Goal: Information Seeking & Learning: Check status

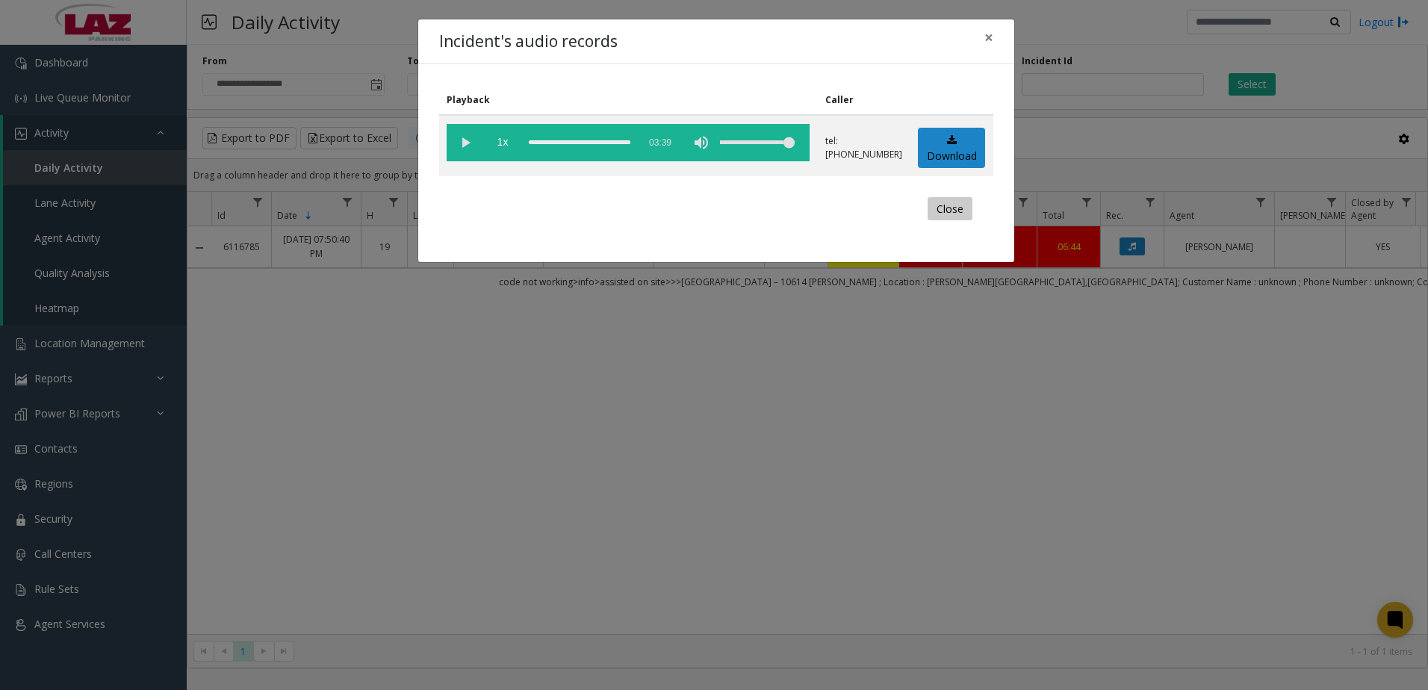
click at [945, 217] on button "Close" at bounding box center [949, 209] width 45 height 24
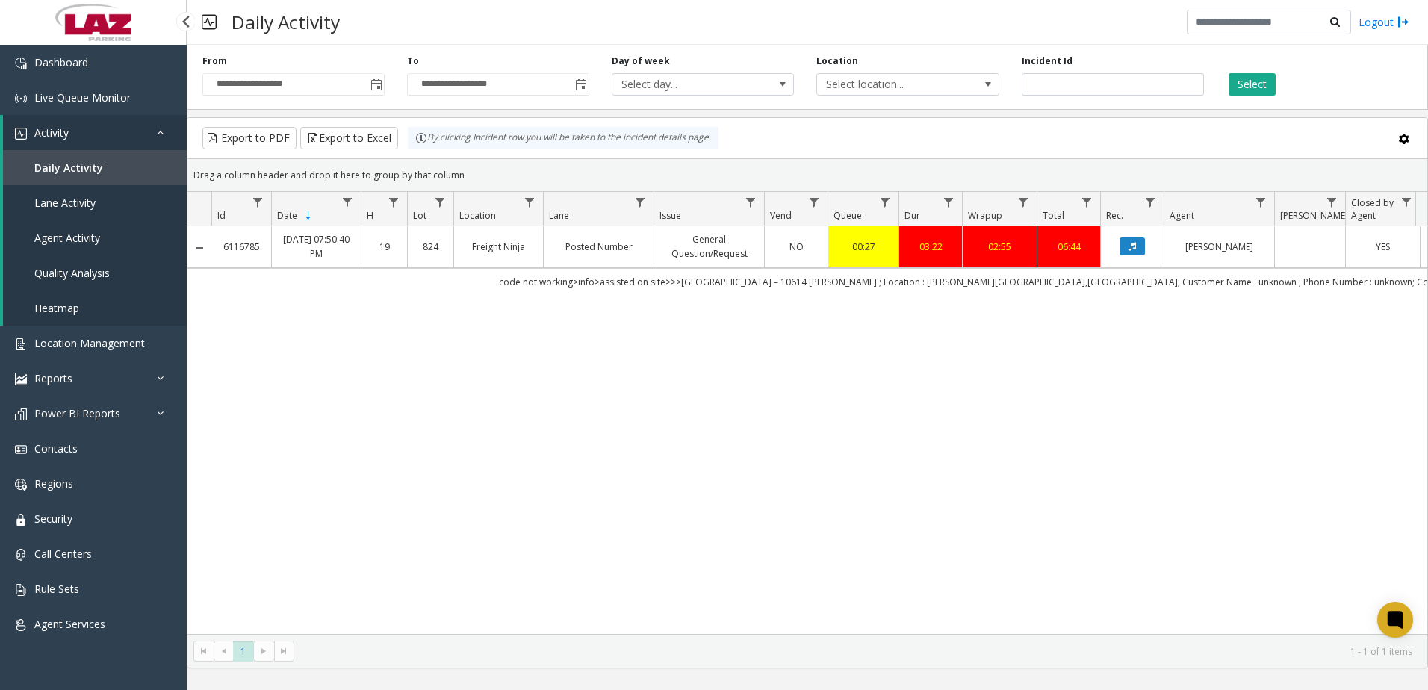
click at [127, 165] on link "Daily Activity" at bounding box center [95, 167] width 184 height 35
drag, startPoint x: 1080, startPoint y: 79, endPoint x: 930, endPoint y: 81, distance: 150.9
click at [930, 81] on div "**********" at bounding box center [807, 74] width 1241 height 71
click at [383, 87] on span "Toggle popup" at bounding box center [375, 84] width 16 height 24
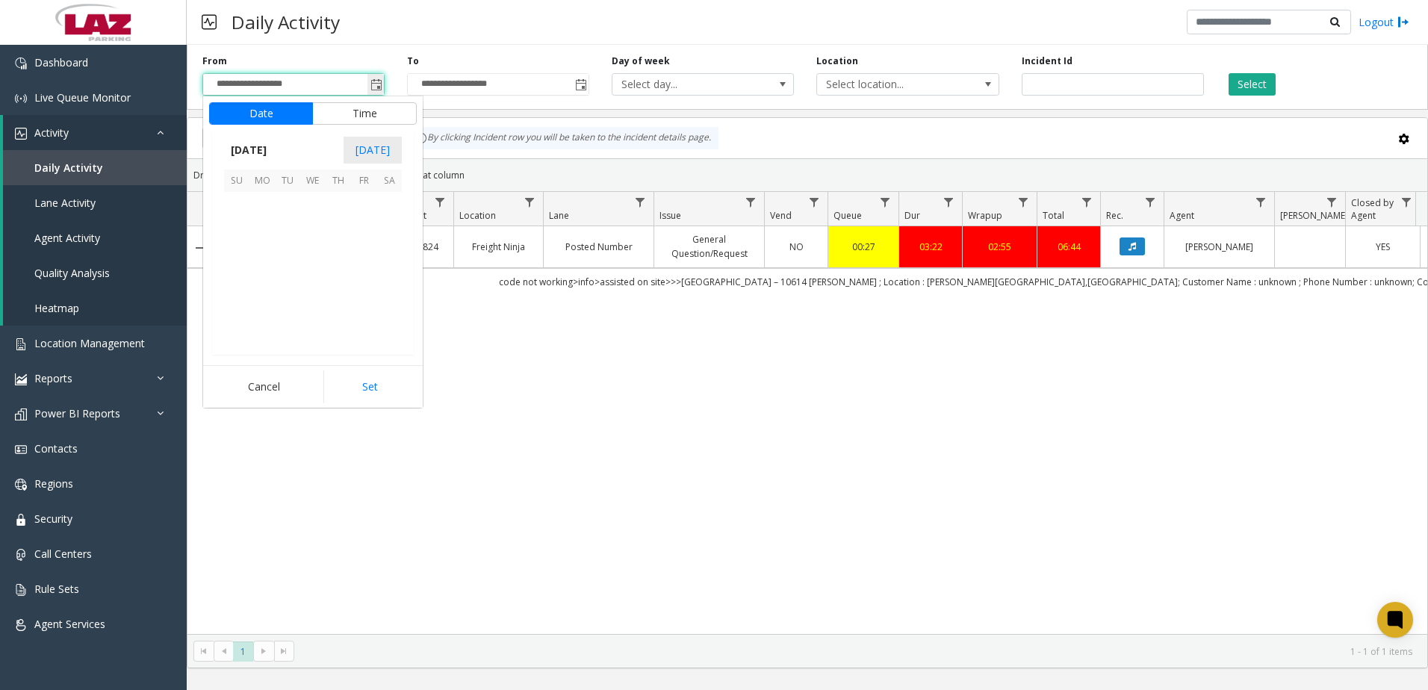
scroll to position [267998, 0]
click at [263, 205] on span "1" at bounding box center [261, 204] width 25 height 25
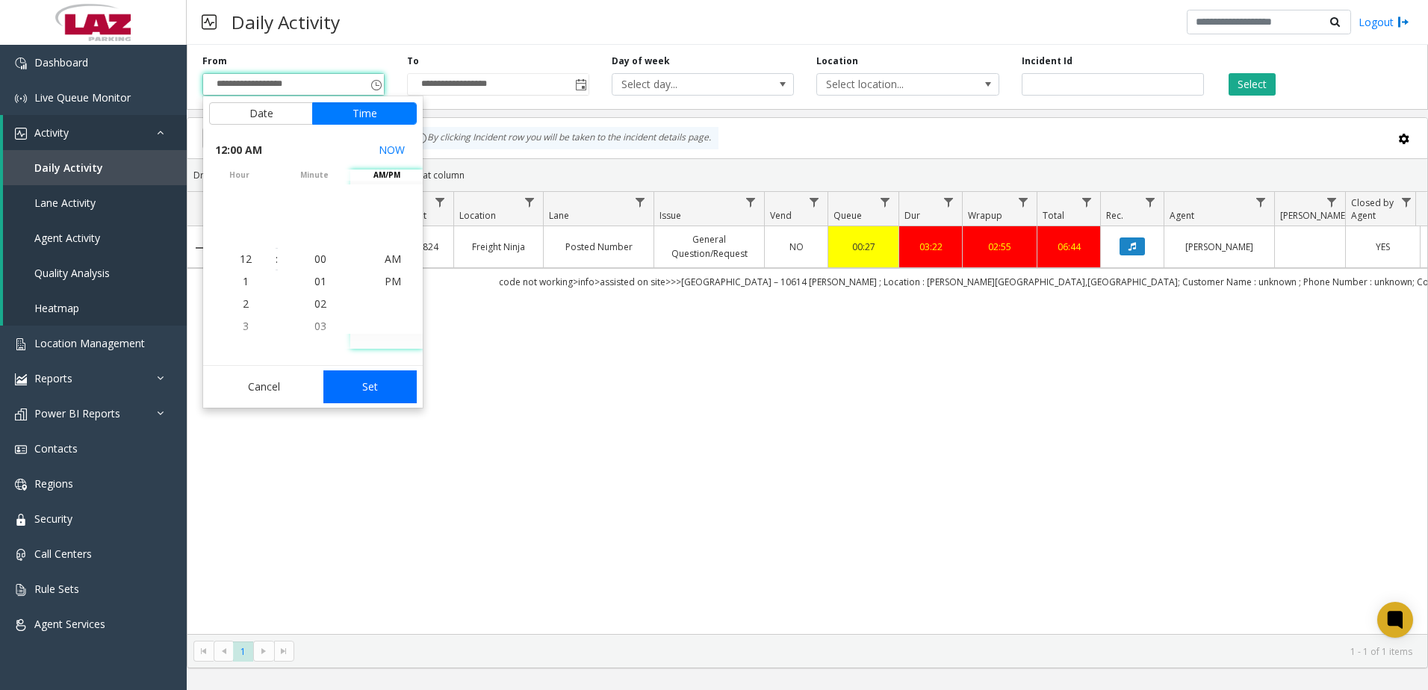
click at [379, 382] on button "Set" at bounding box center [370, 386] width 94 height 33
type input "**********"
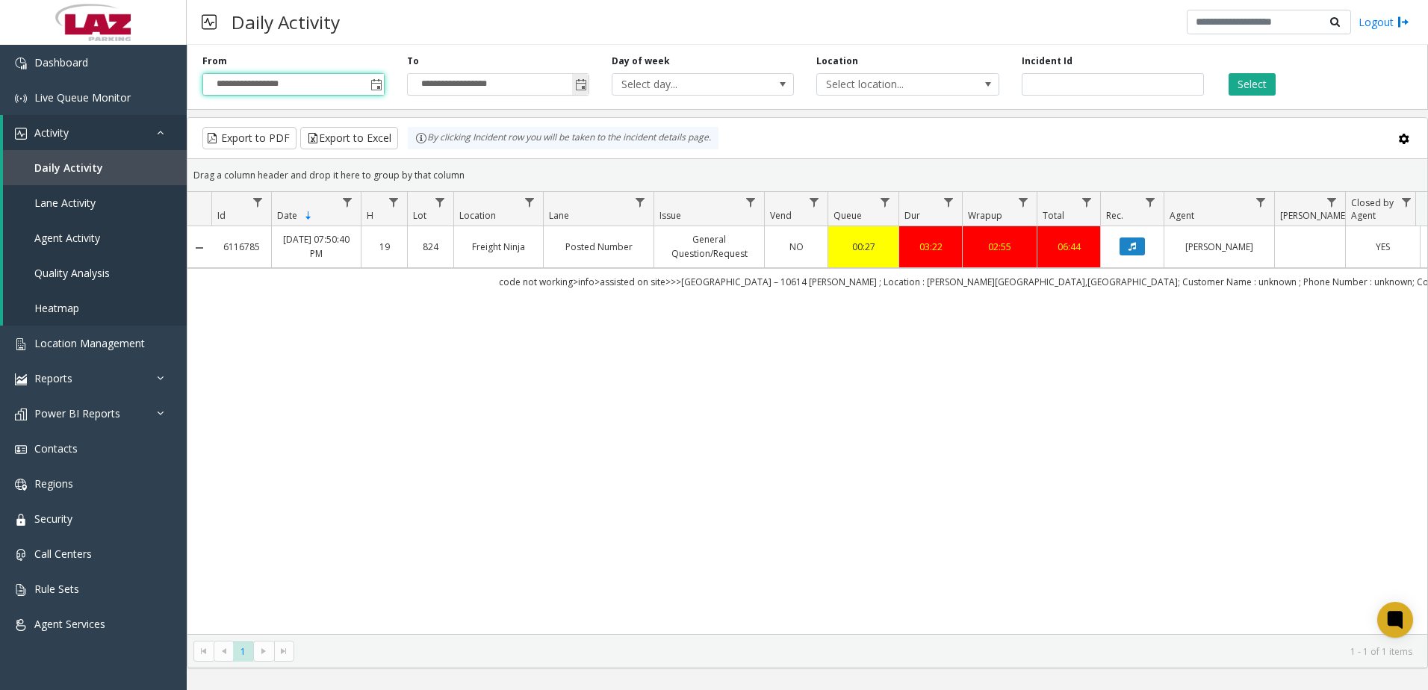
click at [582, 81] on span "Toggle popup" at bounding box center [581, 85] width 12 height 12
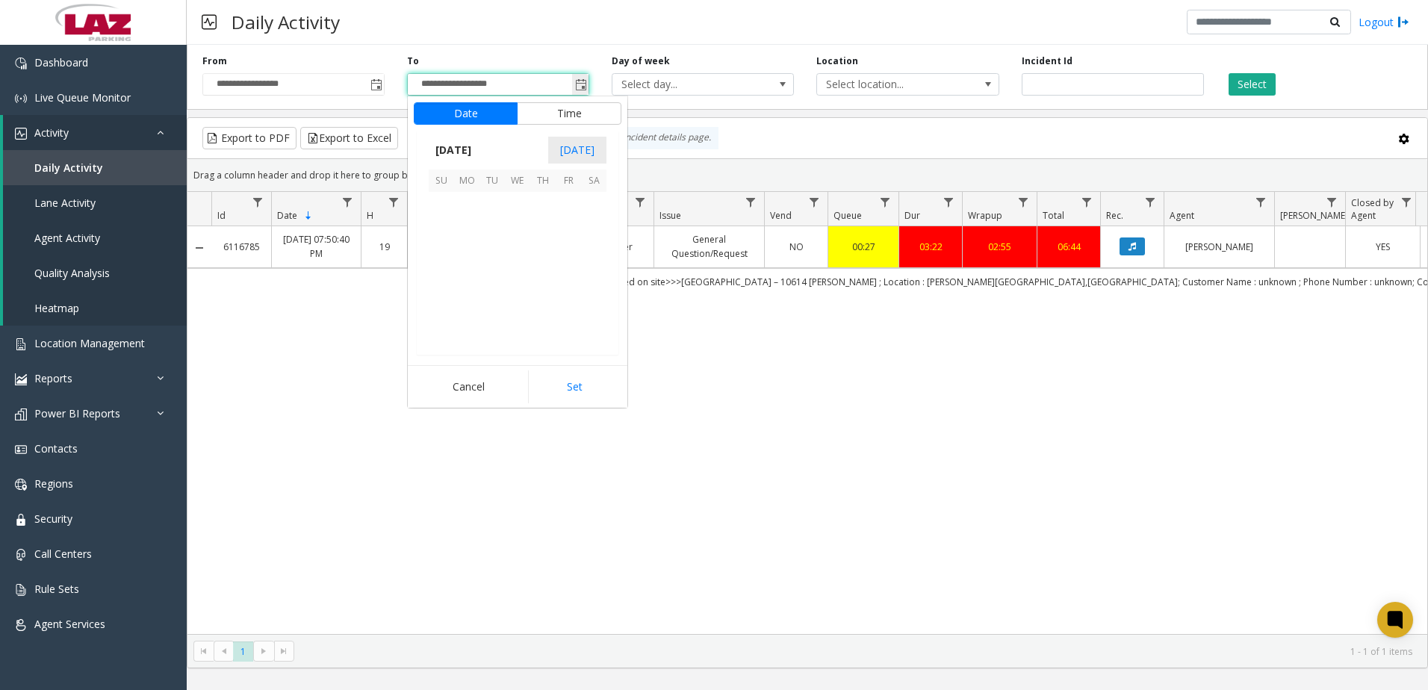
scroll to position [22, 0]
click at [473, 252] on span "15" at bounding box center [466, 255] width 25 height 25
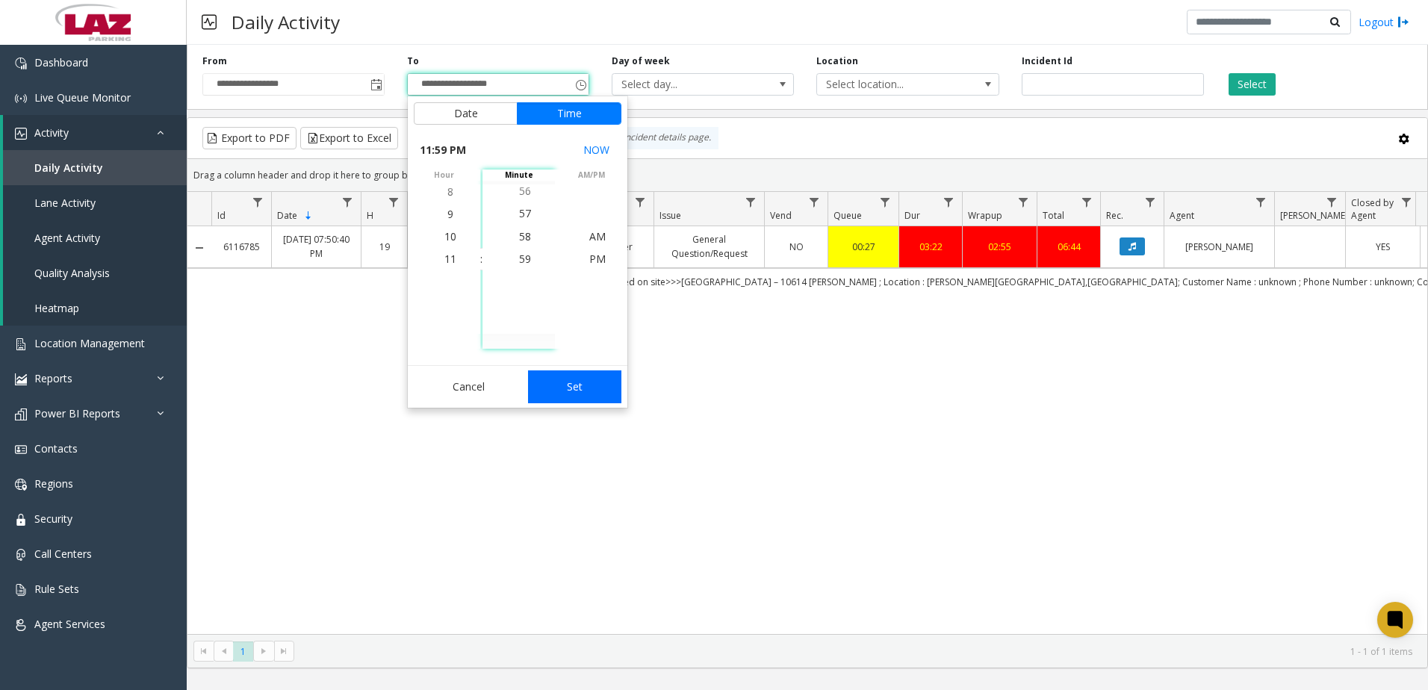
click at [561, 380] on button "Set" at bounding box center [575, 386] width 94 height 33
type input "**********"
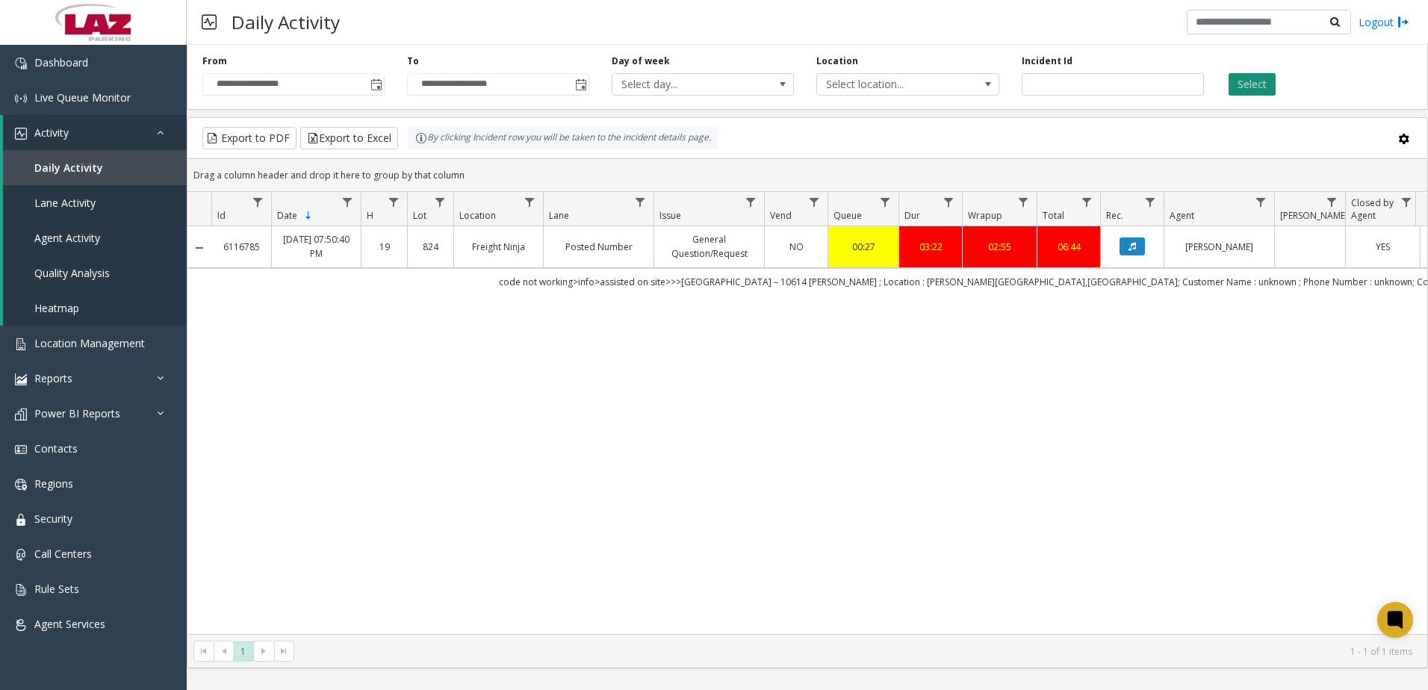
click at [1259, 90] on button "Select" at bounding box center [1251, 84] width 47 height 22
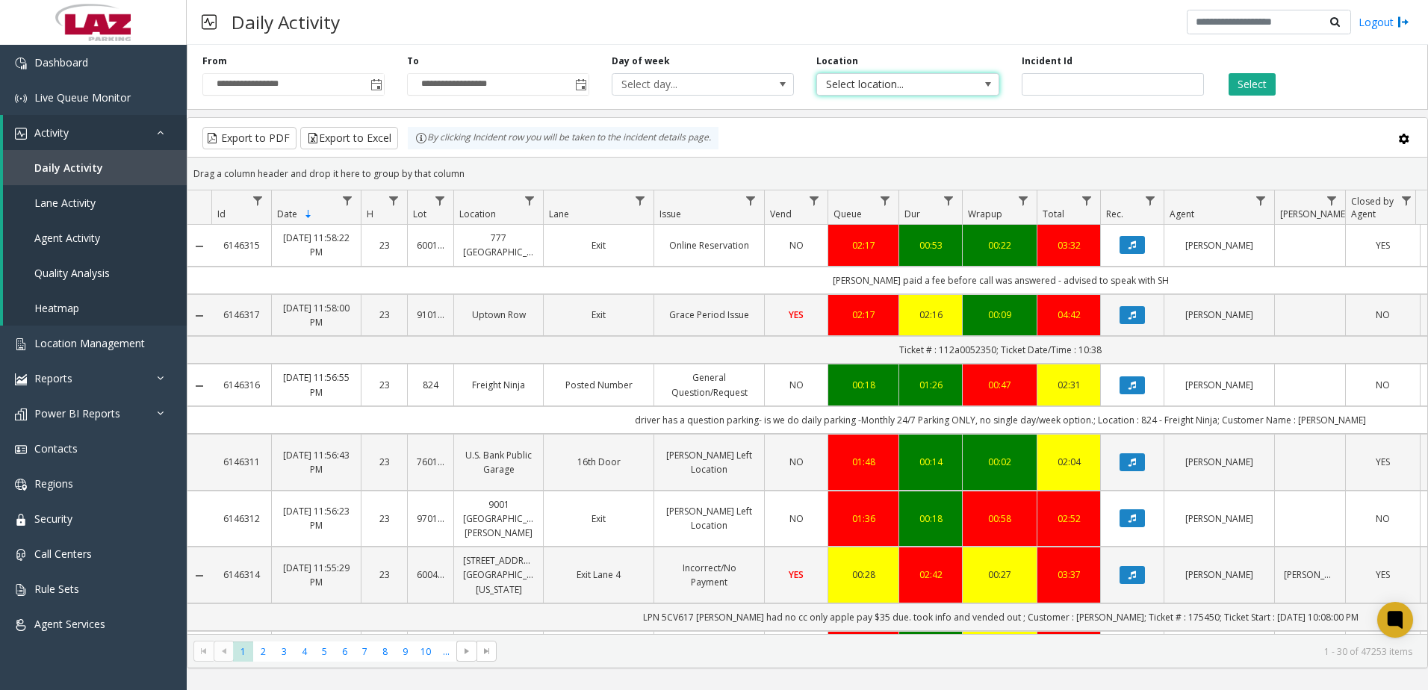
click at [898, 93] on span "Select location..." at bounding box center [889, 84] width 145 height 21
type input "*******"
click at [848, 164] on li "824 Freight Ninja" at bounding box center [907, 163] width 178 height 20
click at [1264, 78] on button "Select" at bounding box center [1251, 84] width 47 height 22
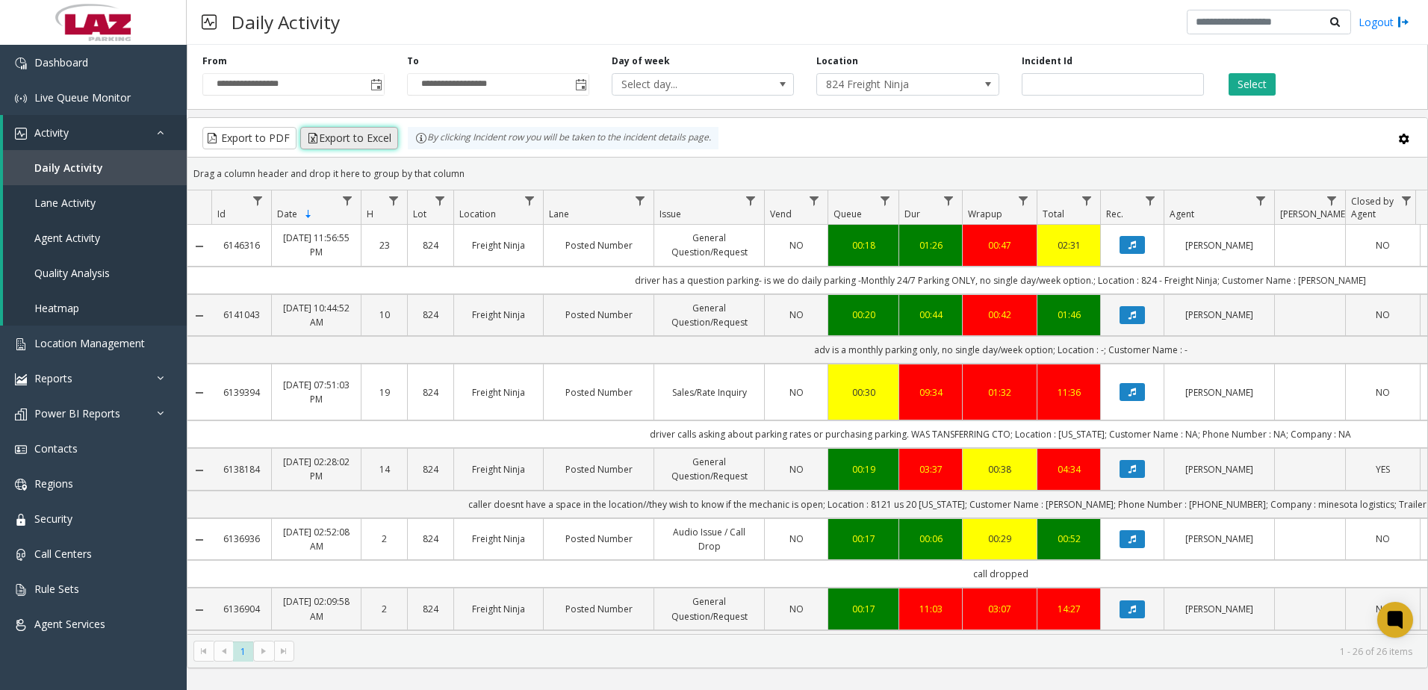
click at [368, 133] on button "Export to Excel" at bounding box center [349, 138] width 98 height 22
click at [753, 200] on span "Data table" at bounding box center [750, 201] width 12 height 12
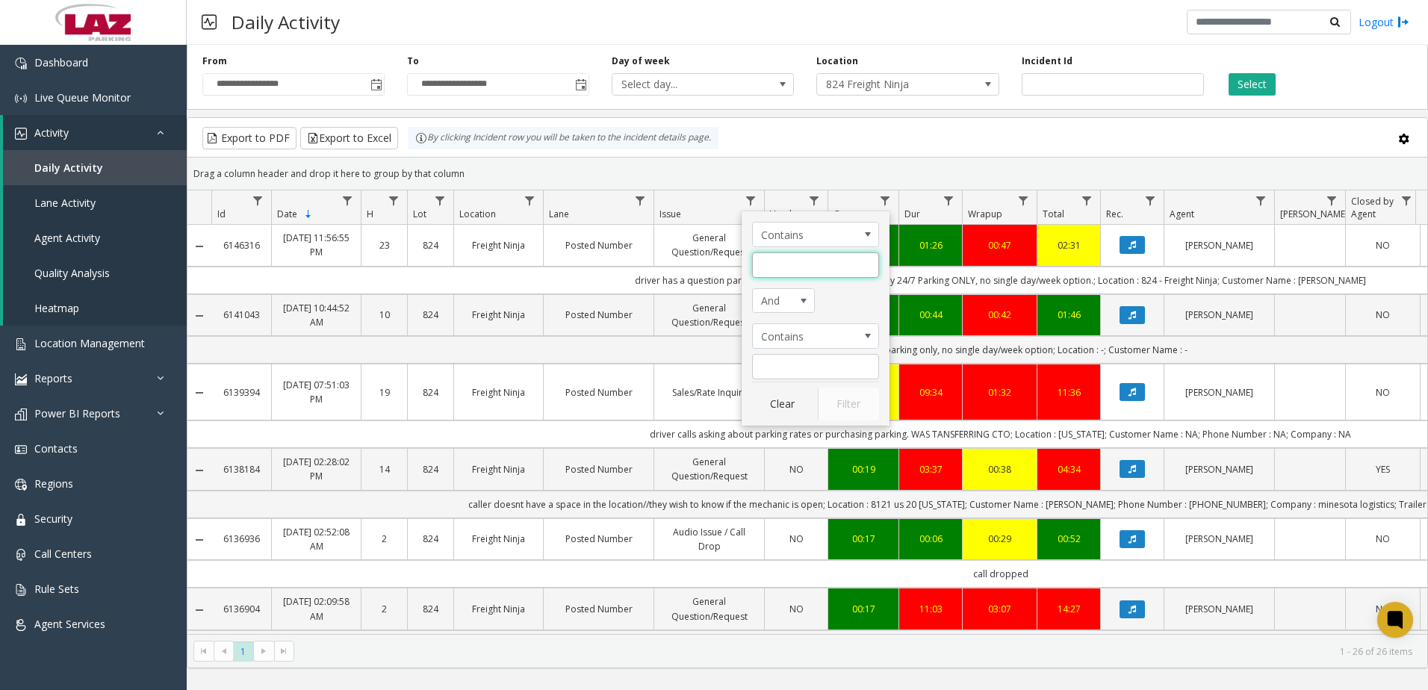
click at [780, 270] on input "Issue Filter" at bounding box center [815, 264] width 127 height 25
type input "*"
type input "********"
click at [854, 388] on button "Filter" at bounding box center [848, 404] width 61 height 33
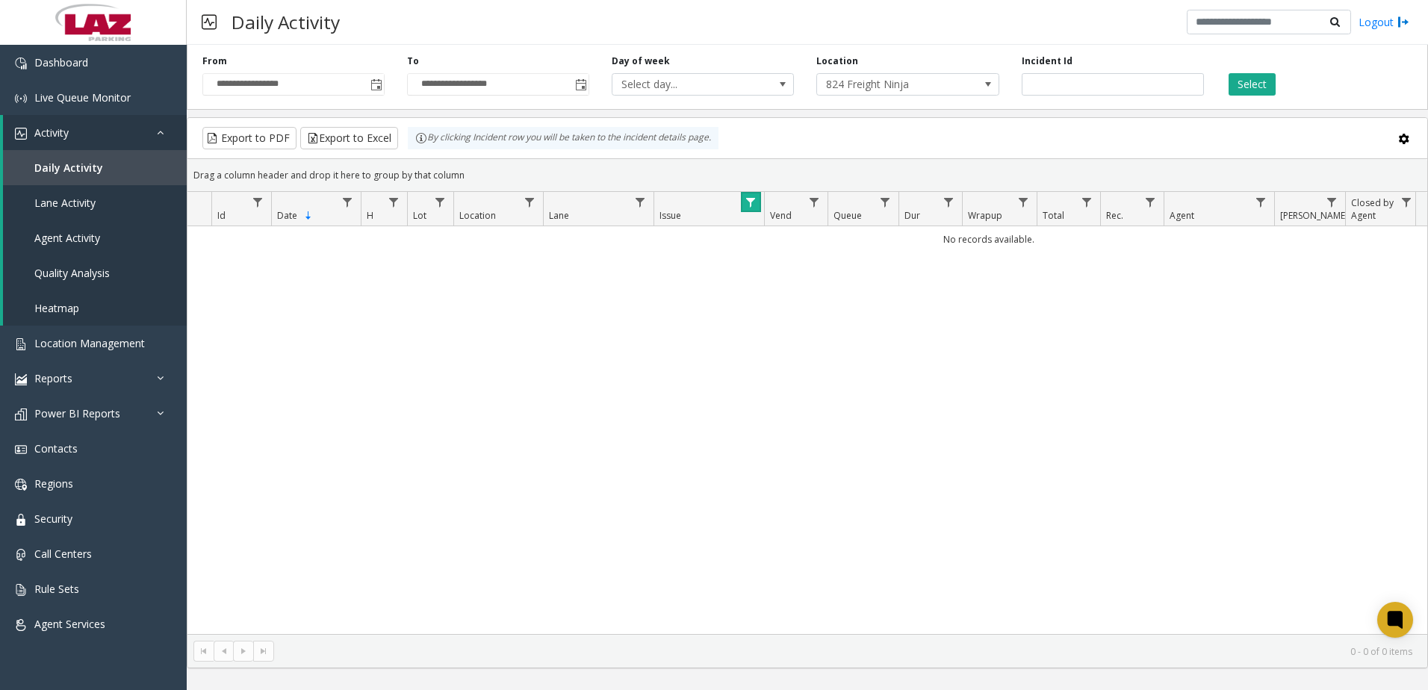
click at [743, 197] on link "Data table" at bounding box center [751, 202] width 20 height 20
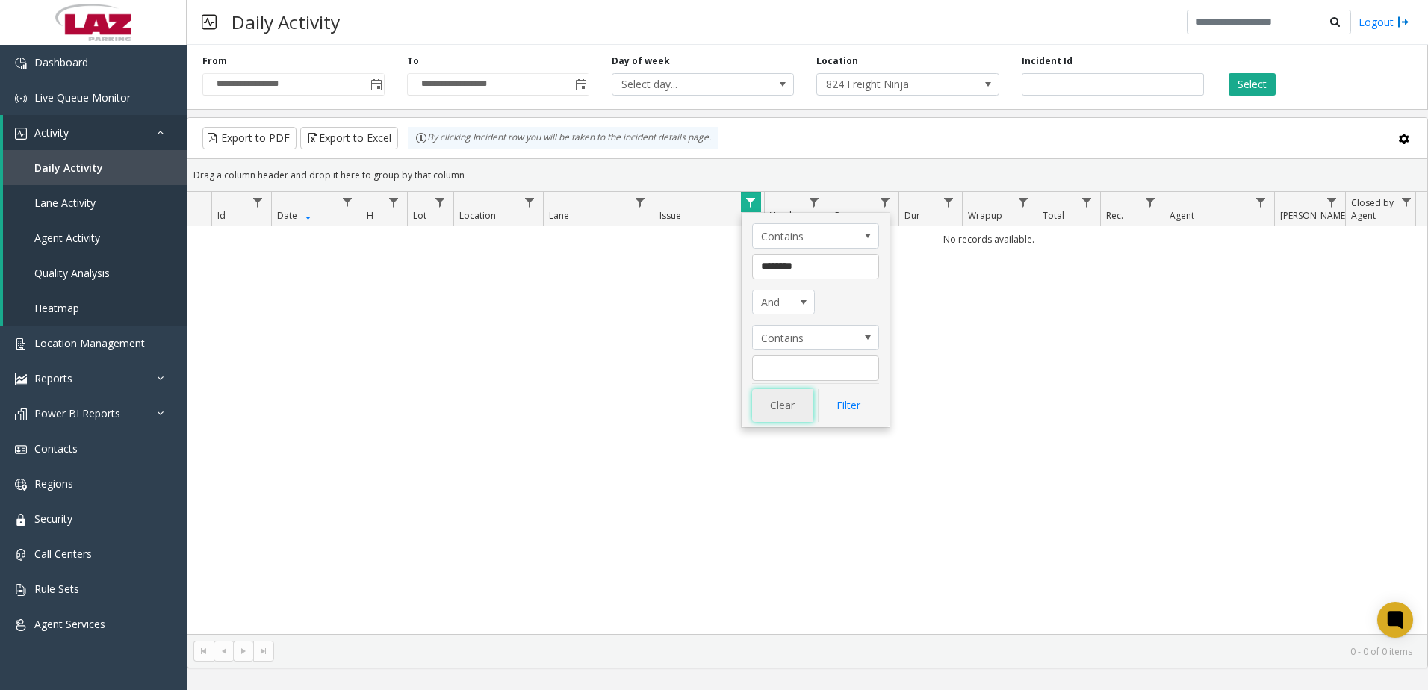
click at [777, 414] on button "Clear" at bounding box center [782, 405] width 61 height 33
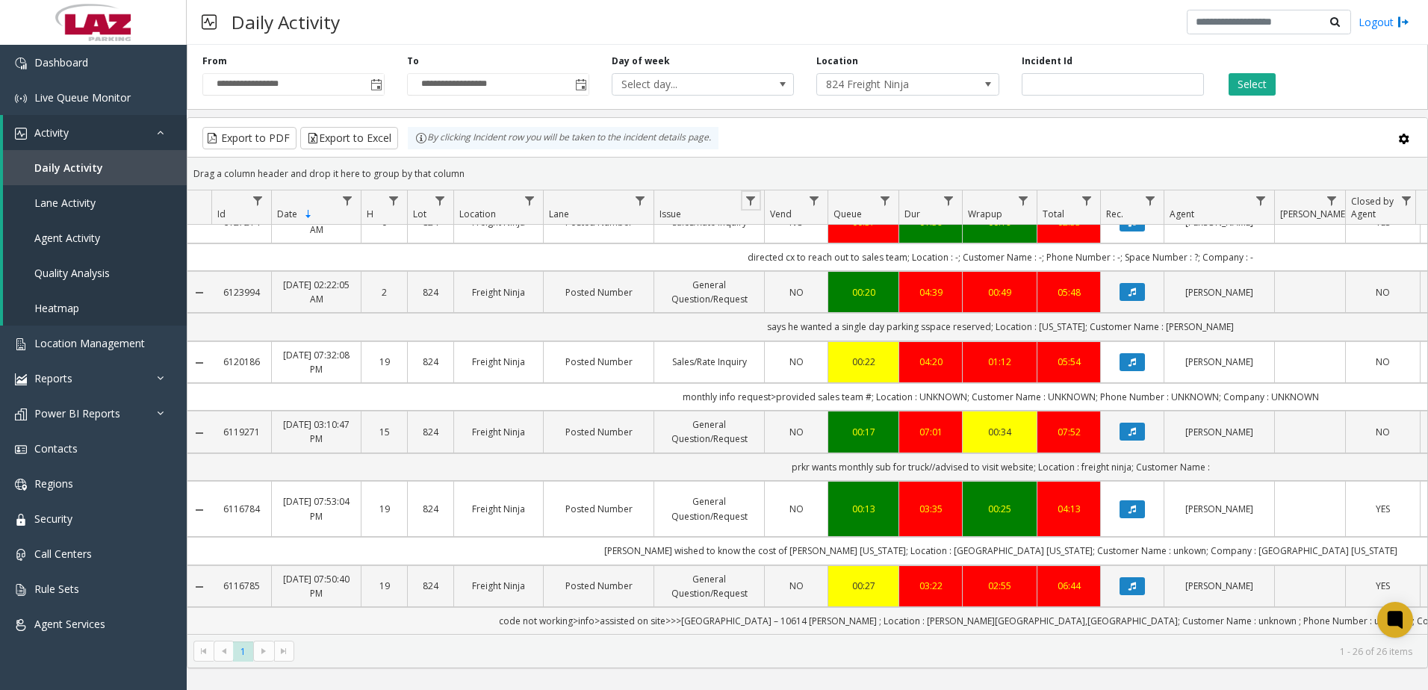
scroll to position [522, 0]
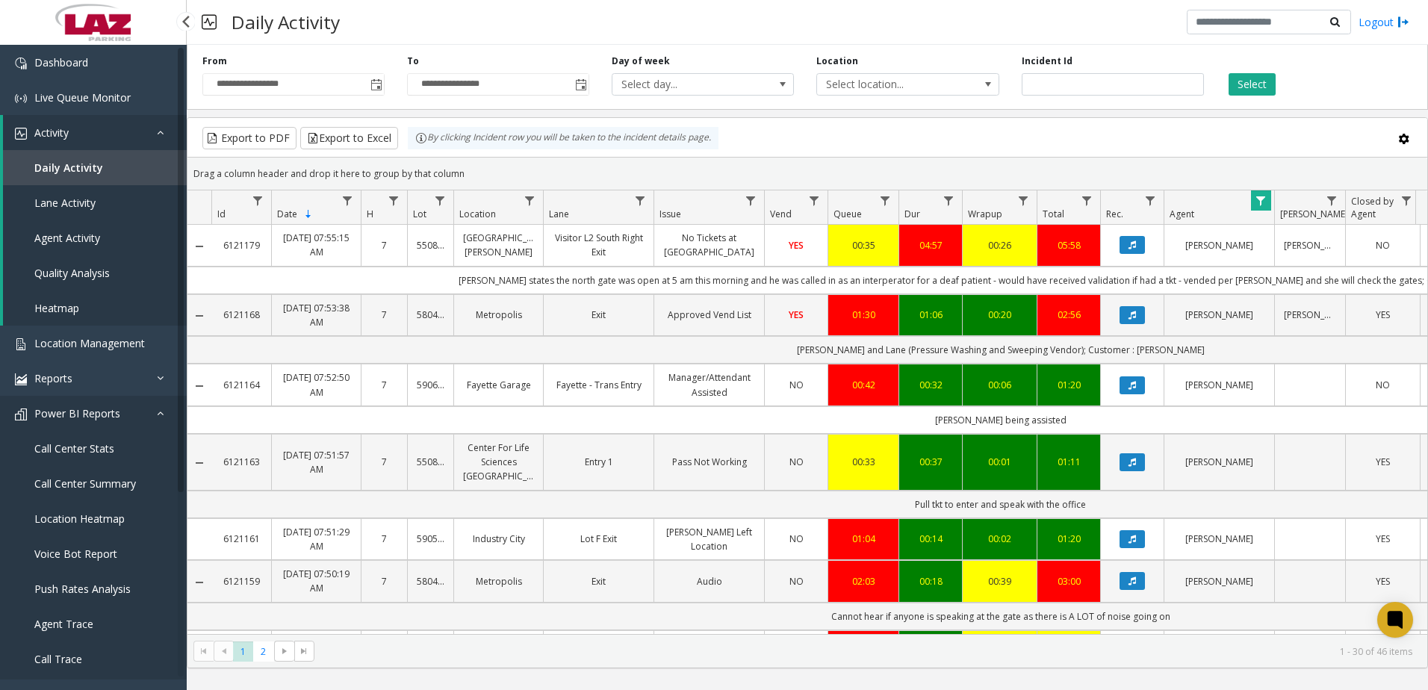
click at [69, 405] on link "Power BI Reports" at bounding box center [93, 413] width 187 height 35
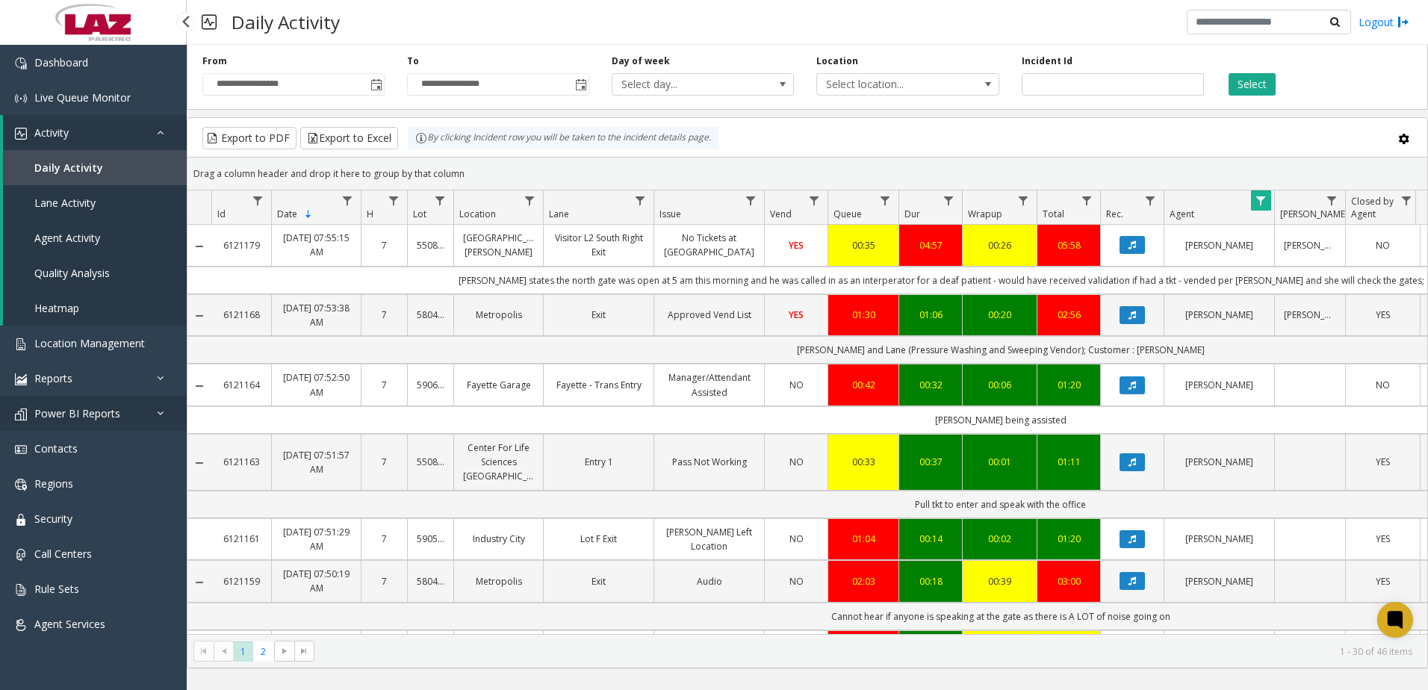
click at [75, 412] on span "Power BI Reports" at bounding box center [77, 413] width 86 height 14
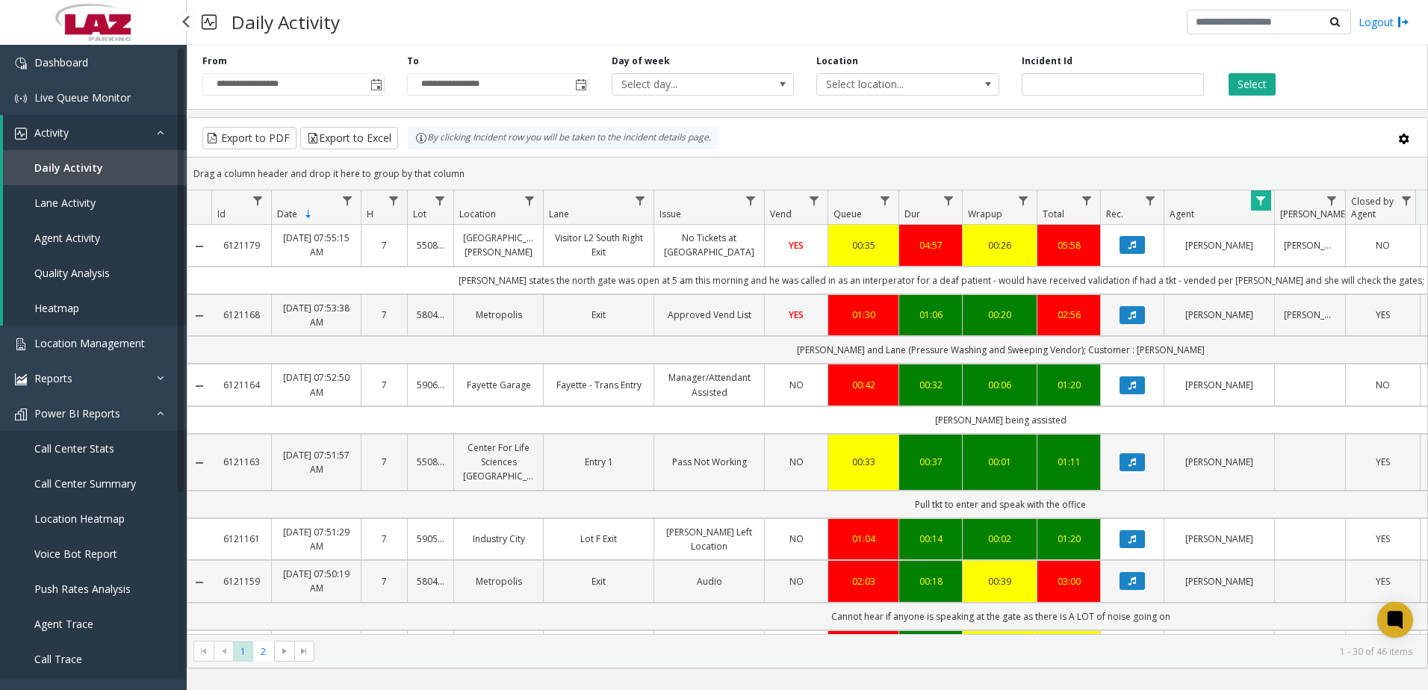
click at [75, 442] on span "Call Center Stats" at bounding box center [74, 448] width 80 height 14
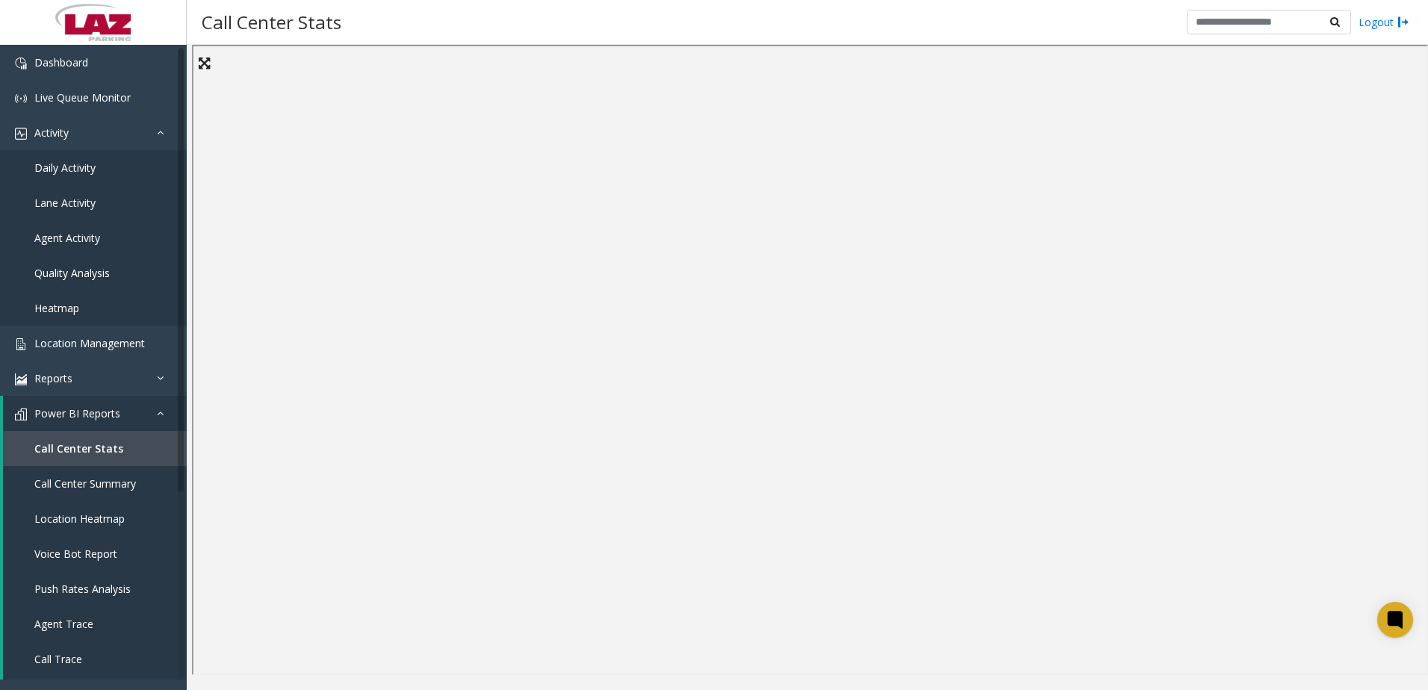
click at [804, 10] on div "Call Center Stats Logout" at bounding box center [807, 22] width 1241 height 45
click at [721, 20] on div "Call Center Stats Logout" at bounding box center [807, 22] width 1241 height 45
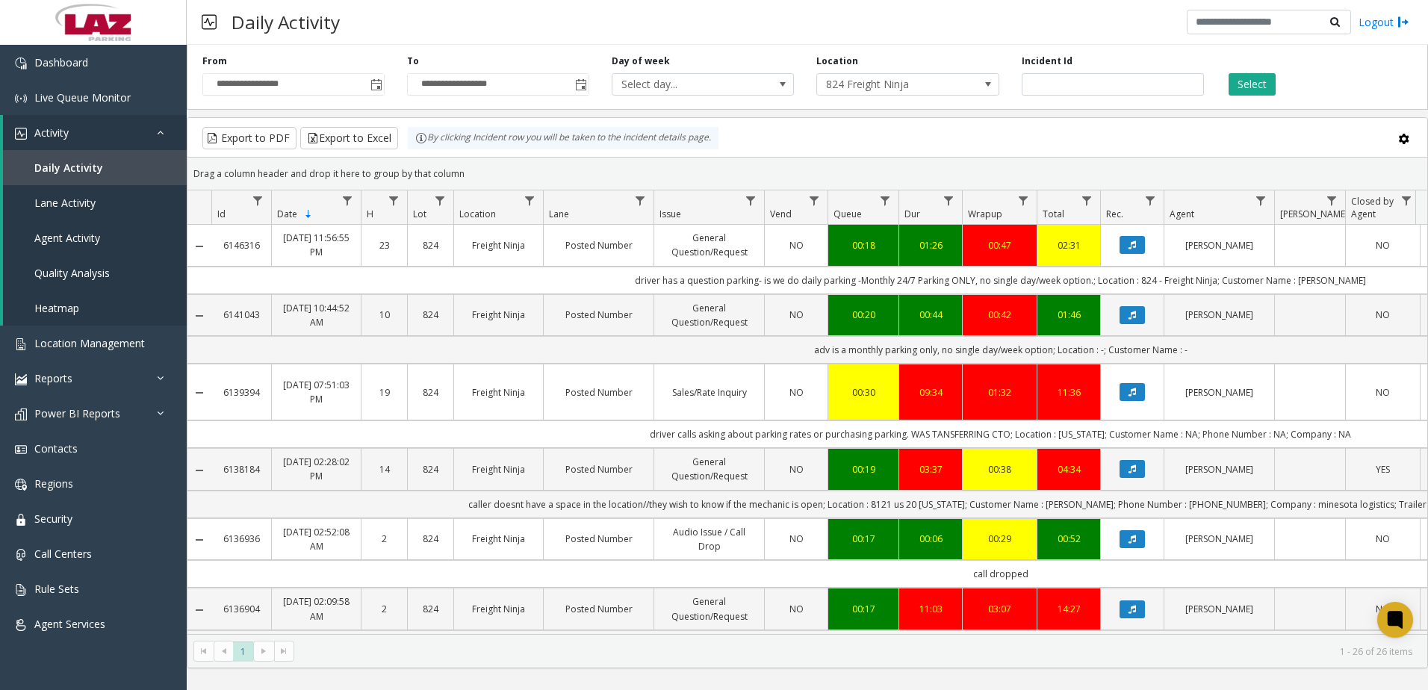
scroll to position [522, 0]
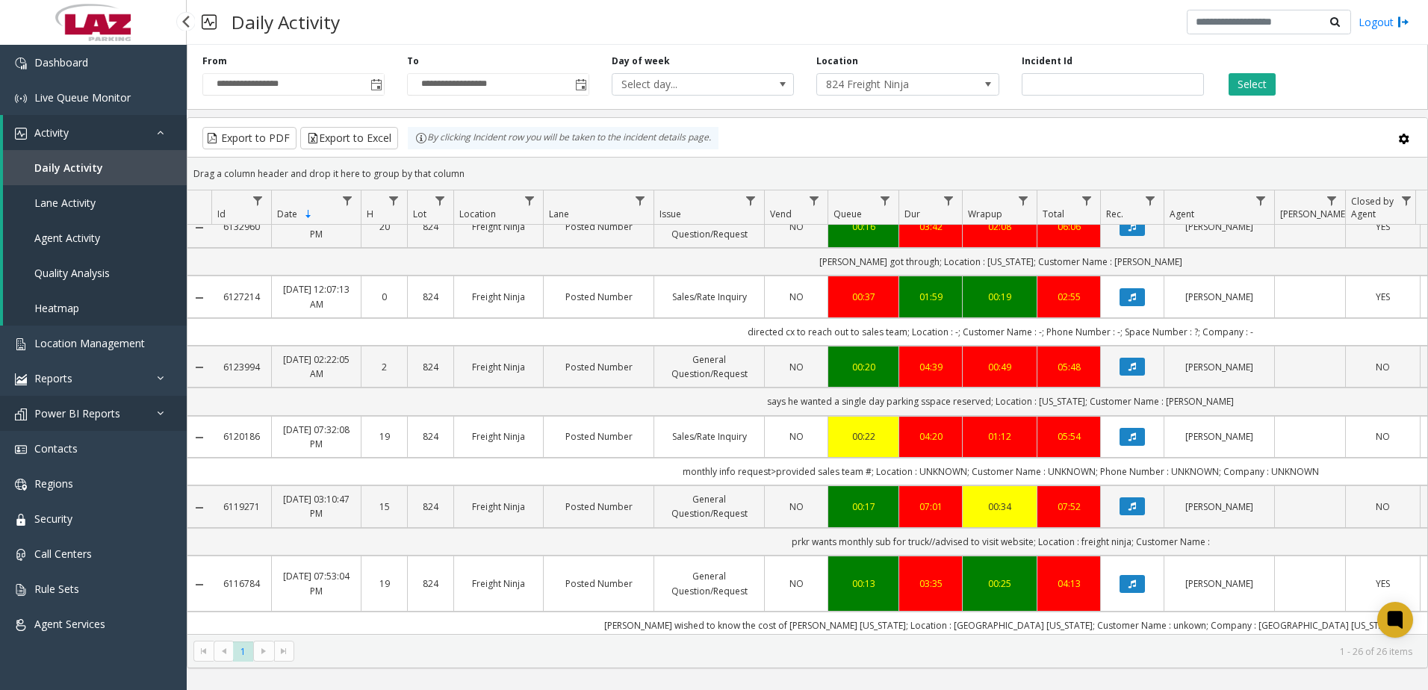
click at [91, 414] on span "Power BI Reports" at bounding box center [77, 413] width 86 height 14
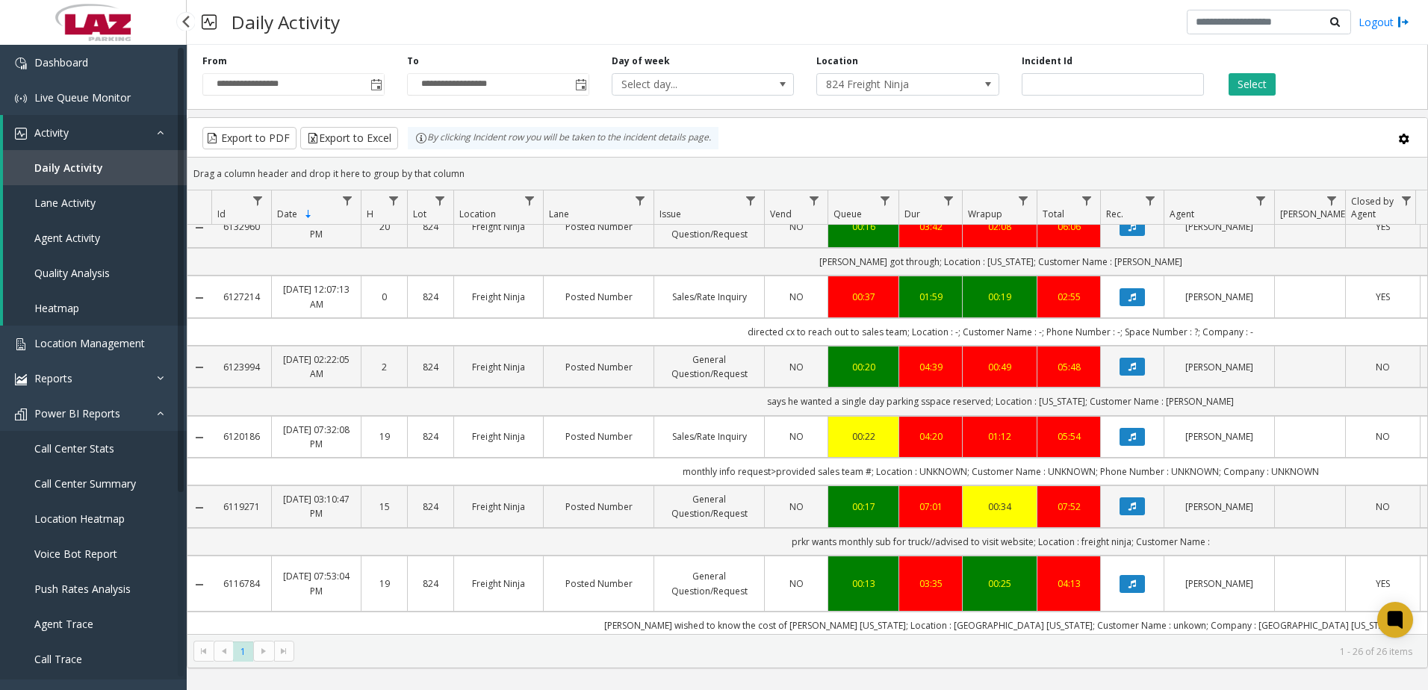
click at [86, 444] on span "Call Center Stats" at bounding box center [74, 448] width 80 height 14
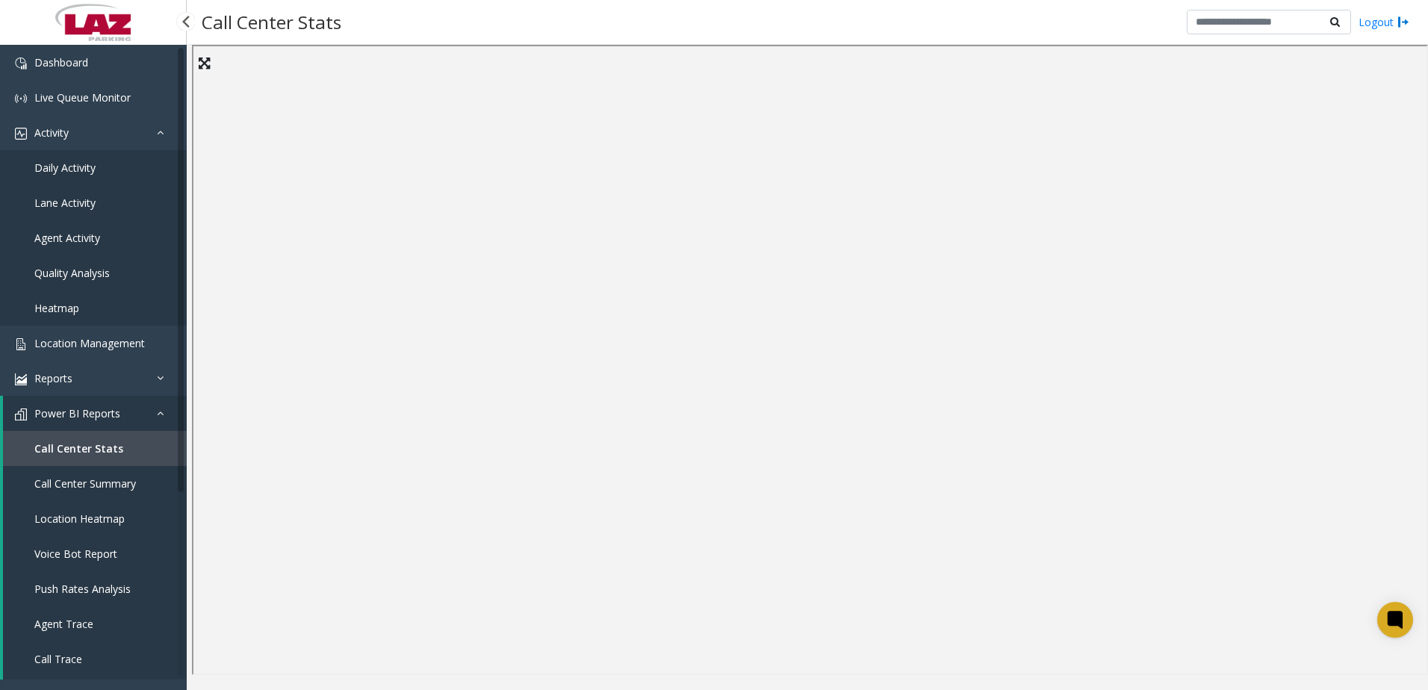
click at [69, 163] on span "Daily Activity" at bounding box center [64, 168] width 61 height 14
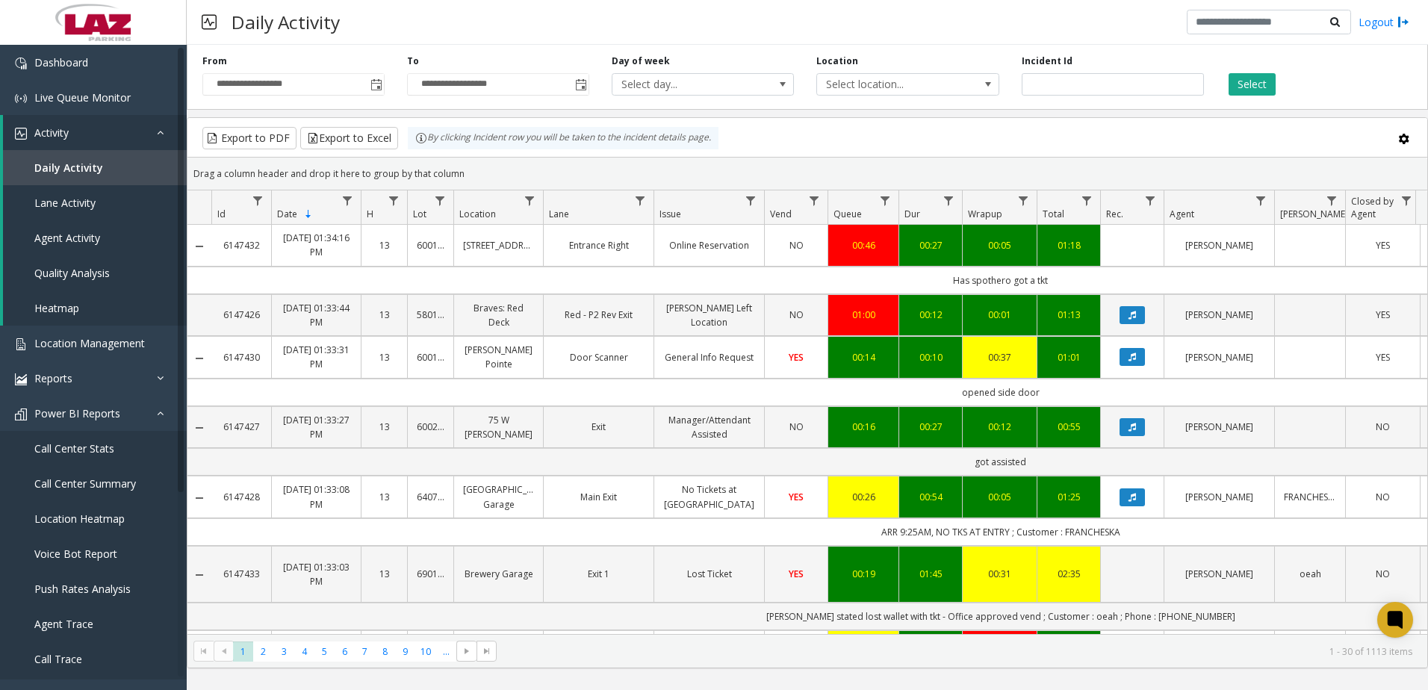
drag, startPoint x: 911, startPoint y: 99, endPoint x: 892, endPoint y: 105, distance: 19.6
click at [911, 99] on div "**********" at bounding box center [807, 74] width 1241 height 71
click at [903, 89] on span "Select location..." at bounding box center [889, 84] width 145 height 21
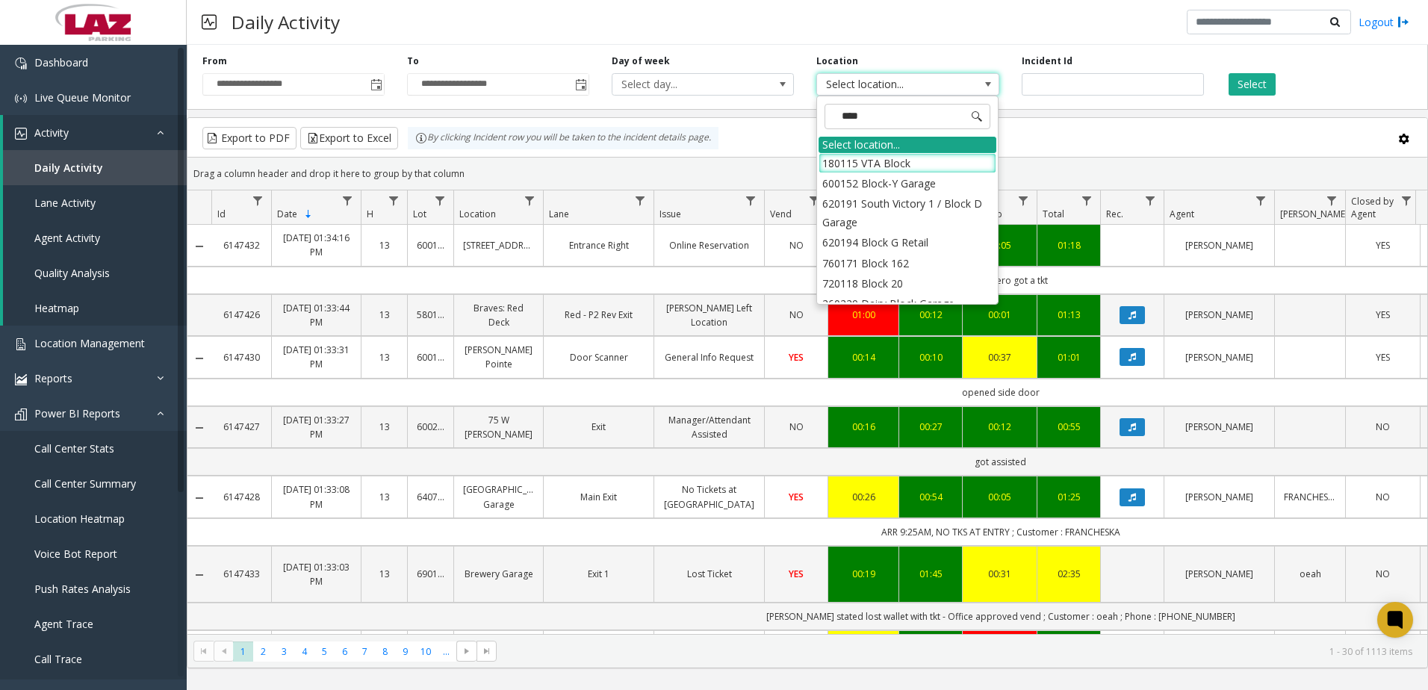
type input "*****"
click at [924, 279] on li "720118 Block 20" at bounding box center [907, 283] width 178 height 20
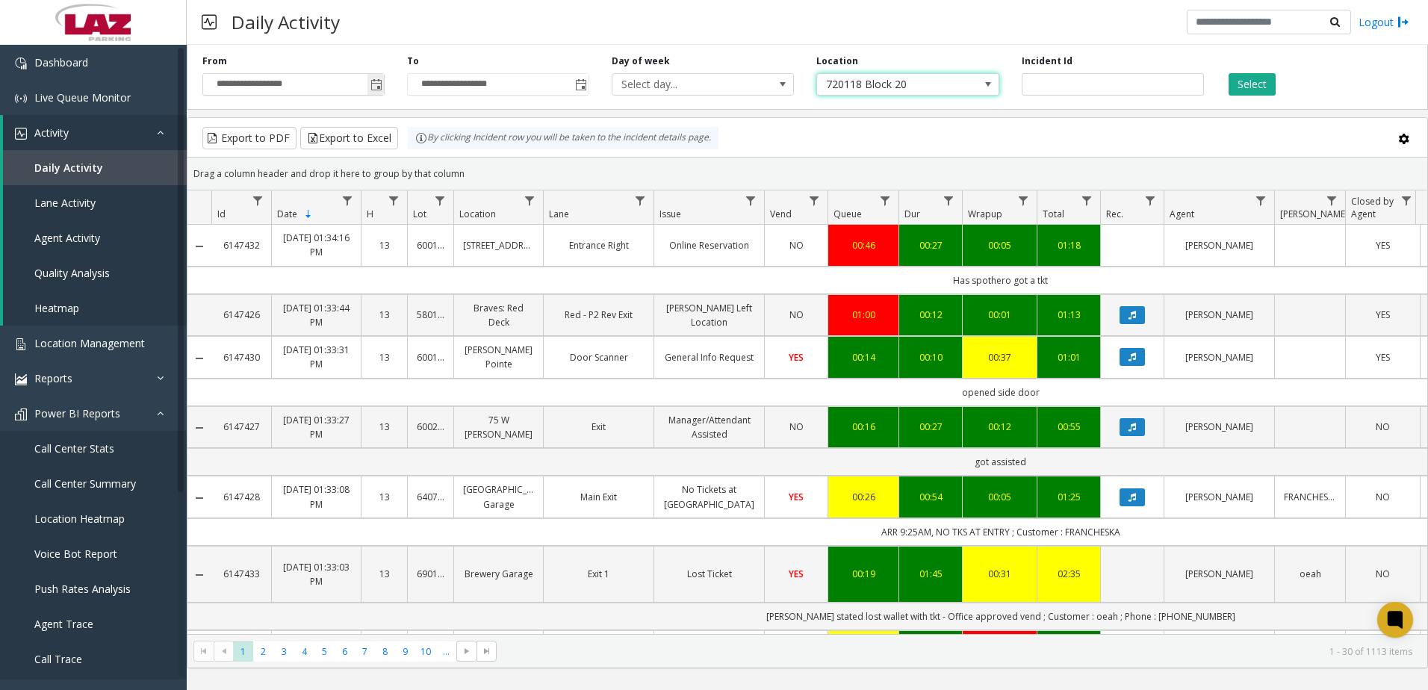
click at [383, 84] on span "Toggle popup" at bounding box center [375, 84] width 16 height 24
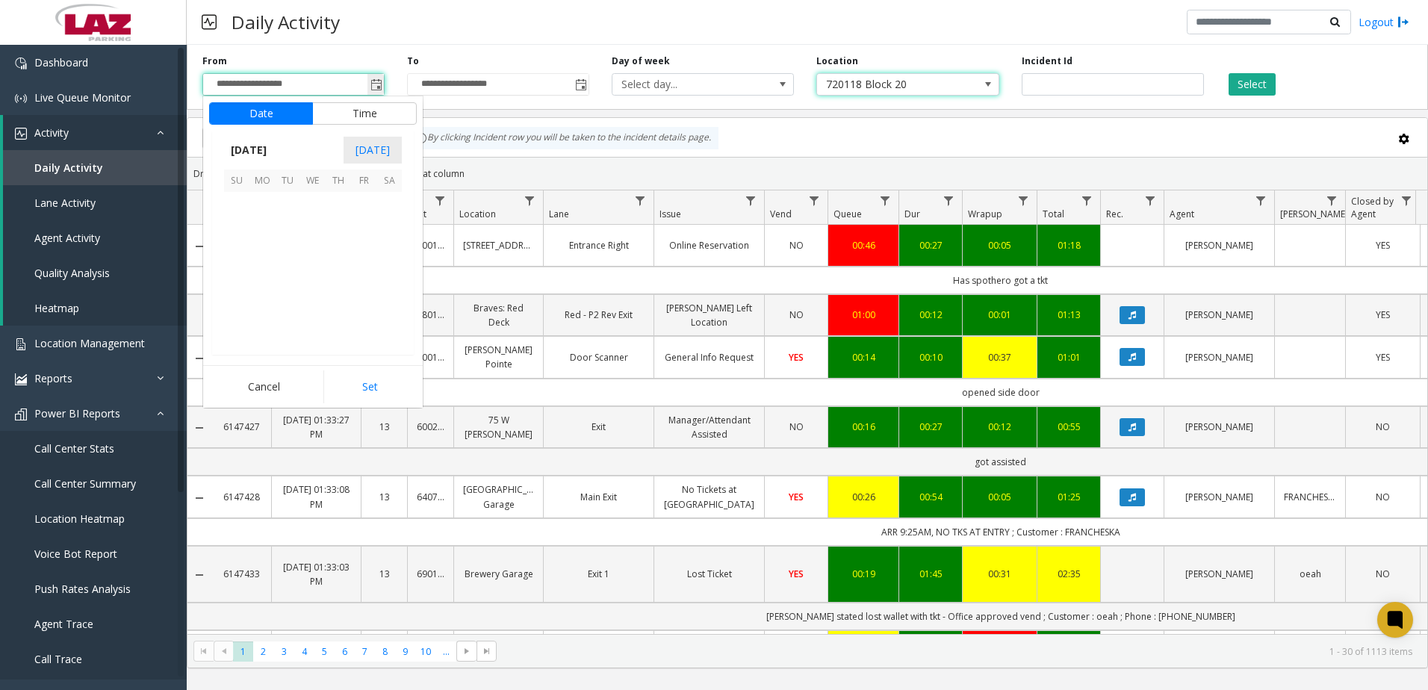
scroll to position [267998, 0]
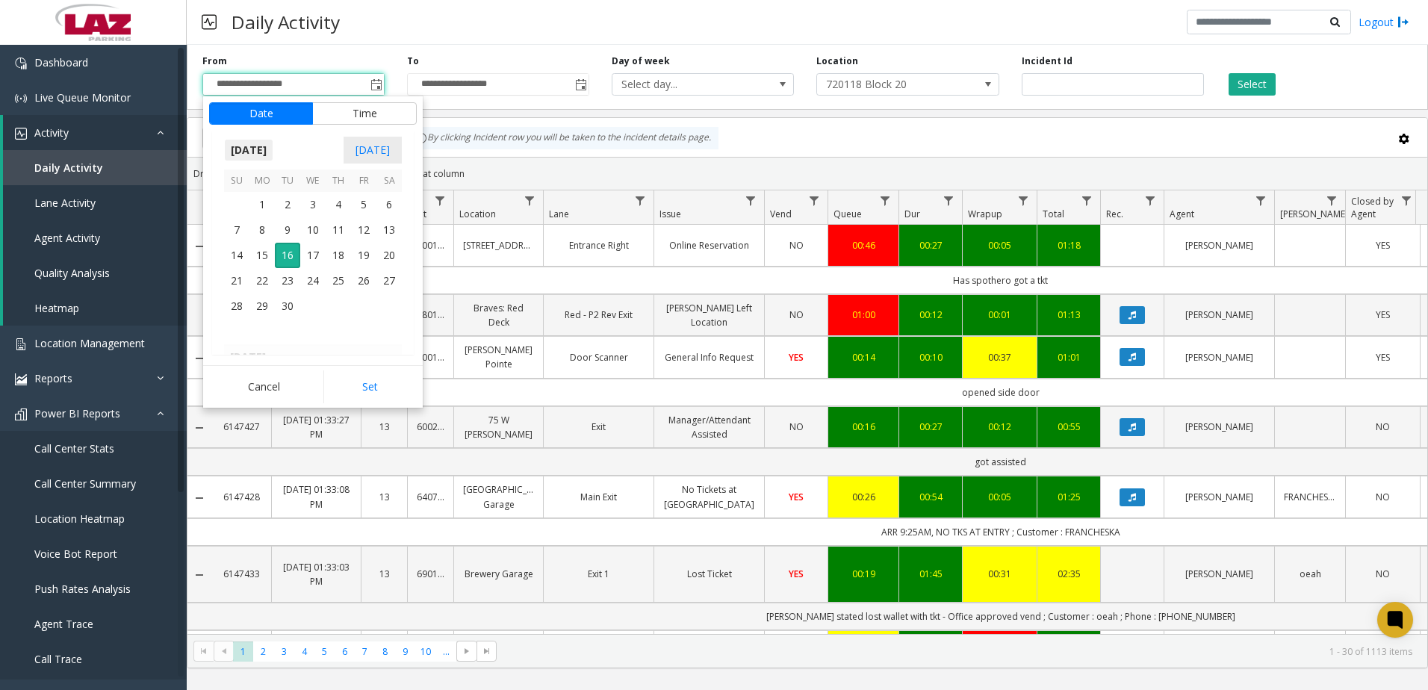
click at [264, 146] on span "[DATE]" at bounding box center [248, 150] width 49 height 22
click at [344, 214] on span "Aug" at bounding box center [349, 218] width 36 height 36
click at [284, 311] on span "26" at bounding box center [287, 305] width 25 height 25
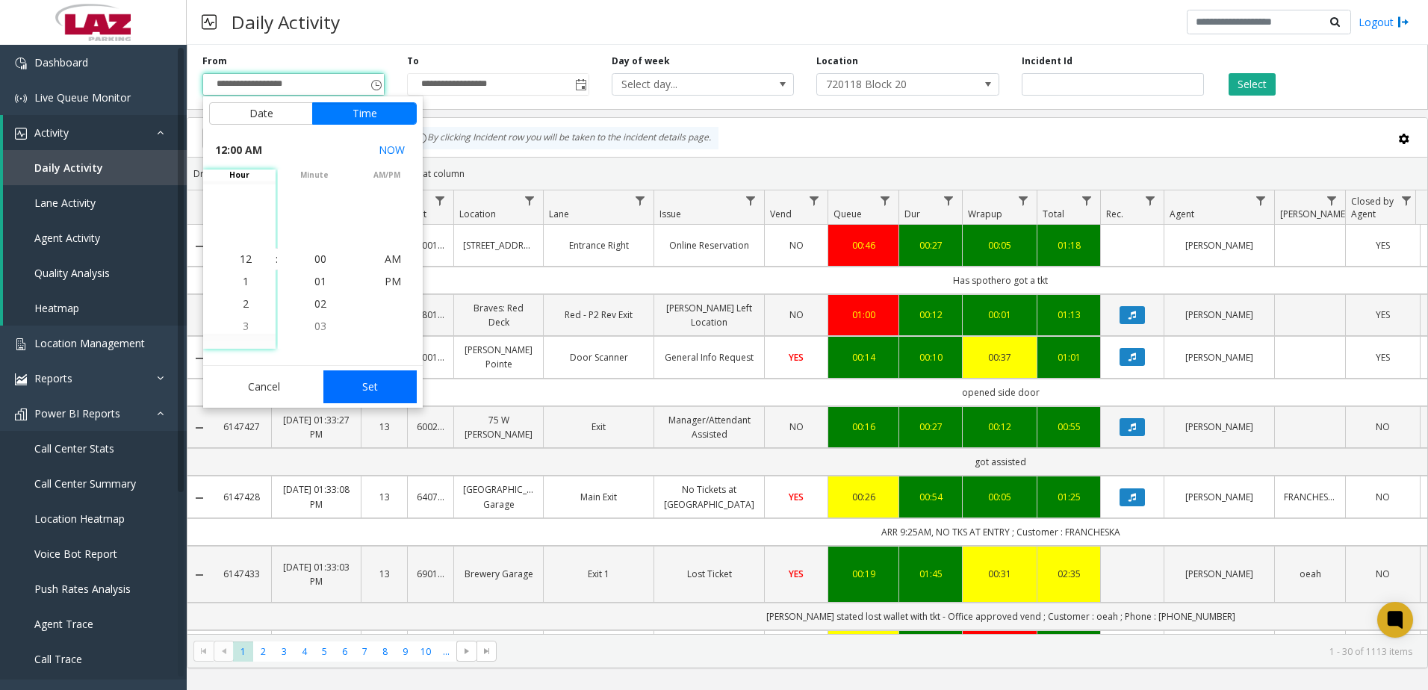
click at [376, 391] on button "Set" at bounding box center [370, 386] width 94 height 33
type input "**********"
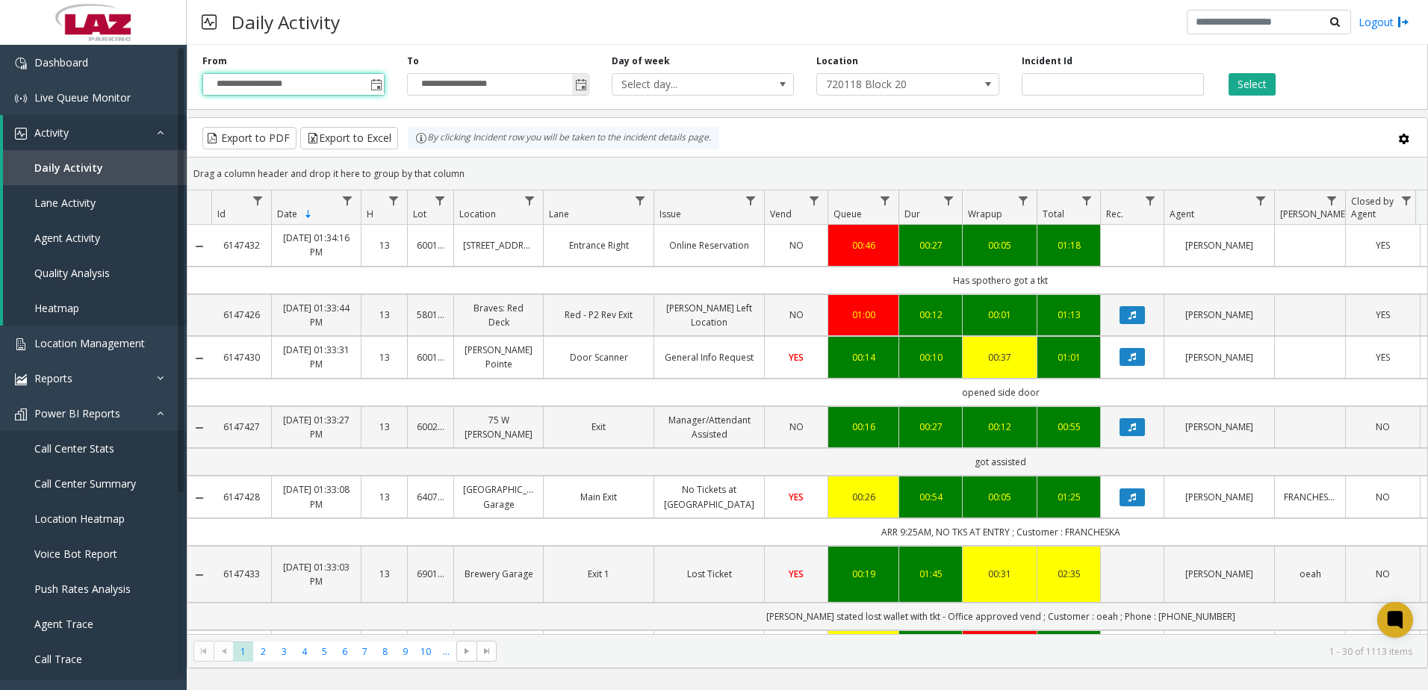
click at [582, 86] on span "Toggle popup" at bounding box center [581, 85] width 12 height 12
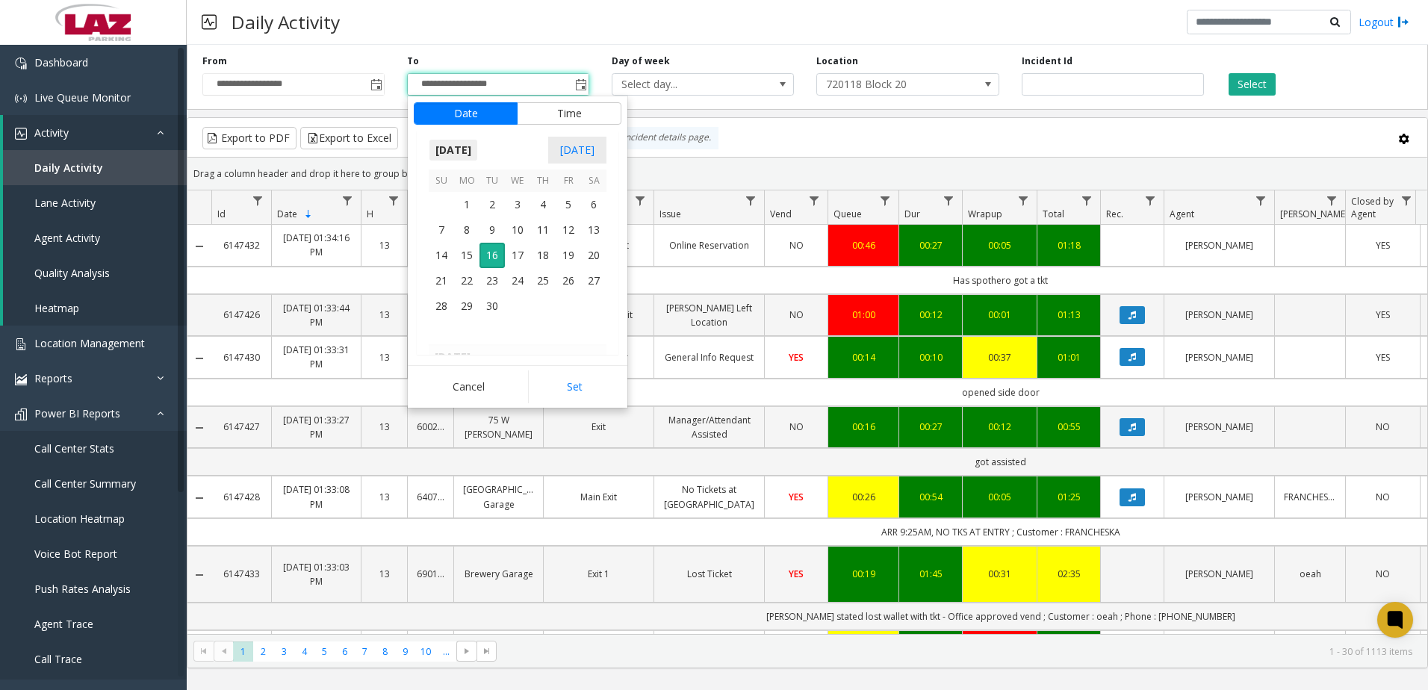
scroll to position [22, 0]
click at [478, 149] on span "[DATE]" at bounding box center [453, 150] width 49 height 22
click at [567, 220] on span "Aug" at bounding box center [553, 218] width 36 height 36
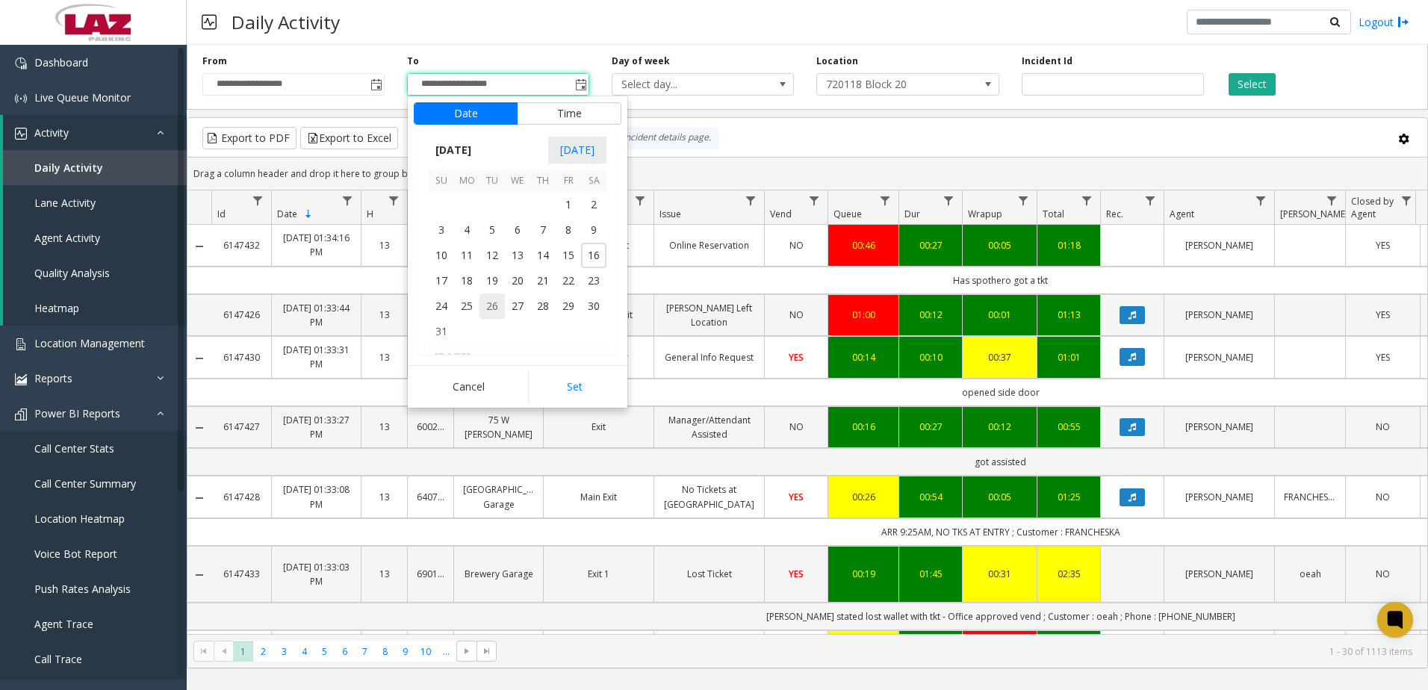
click at [488, 306] on span "26" at bounding box center [491, 305] width 25 height 25
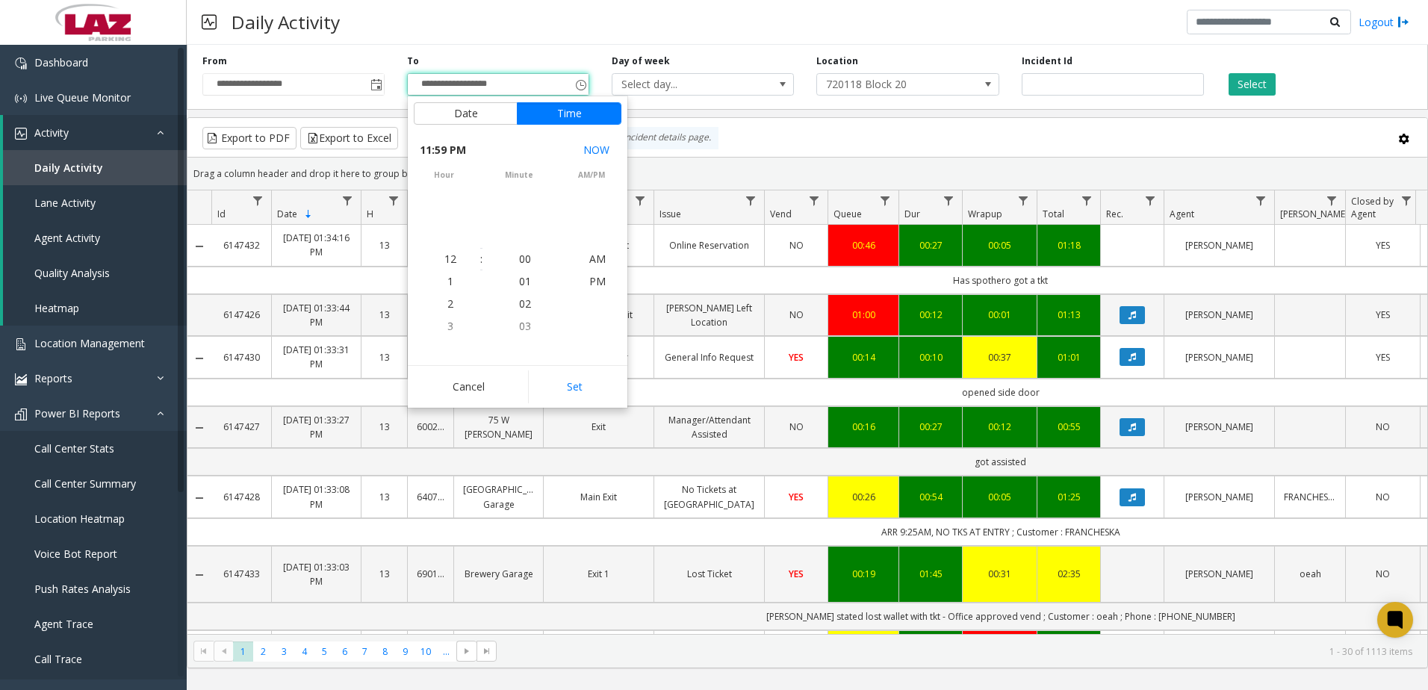
scroll to position [22, 0]
click at [578, 378] on button "Set" at bounding box center [575, 386] width 94 height 33
type input "**********"
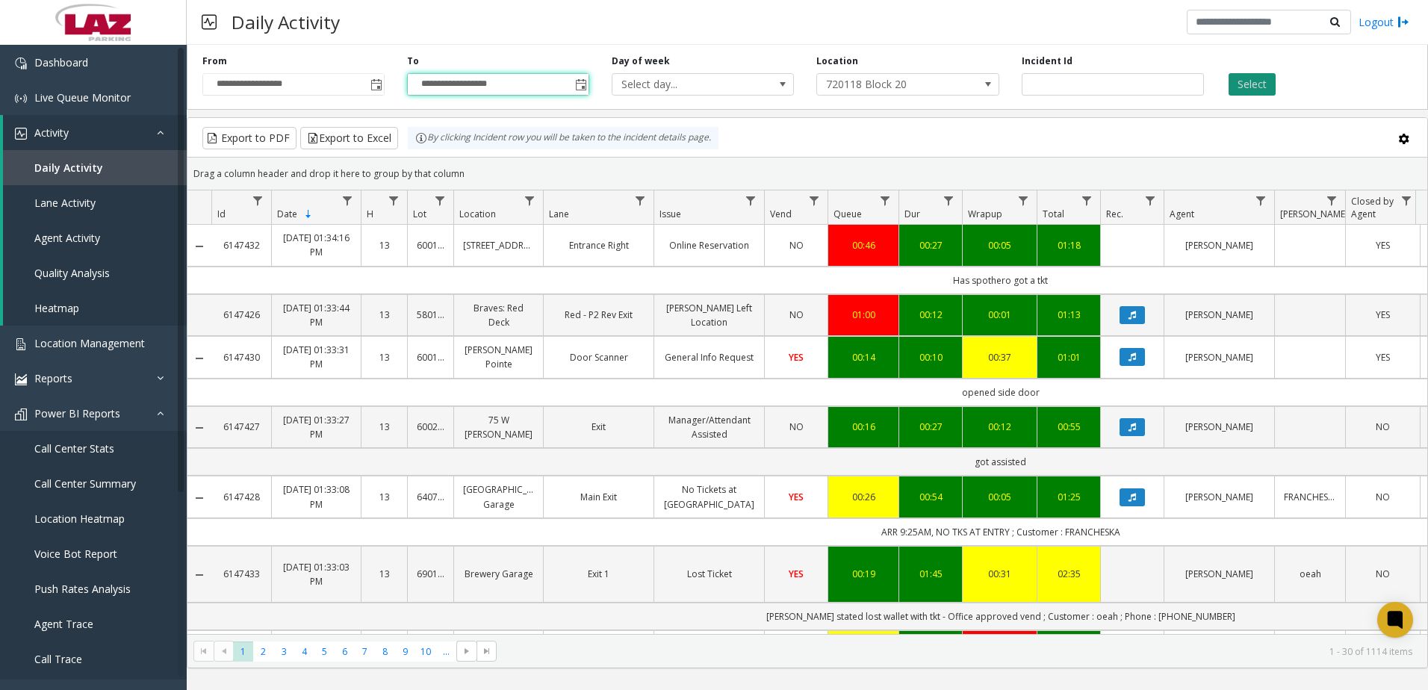
click at [1257, 81] on button "Select" at bounding box center [1251, 84] width 47 height 22
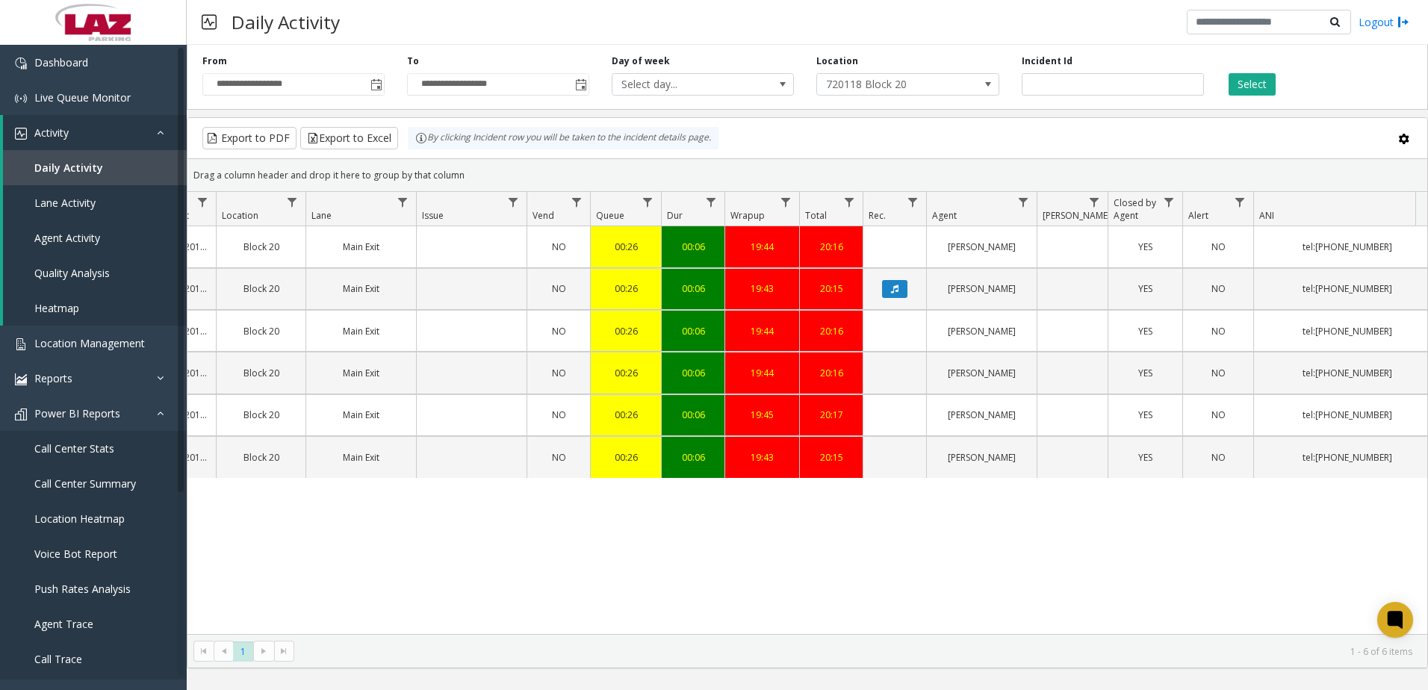
scroll to position [0, 86]
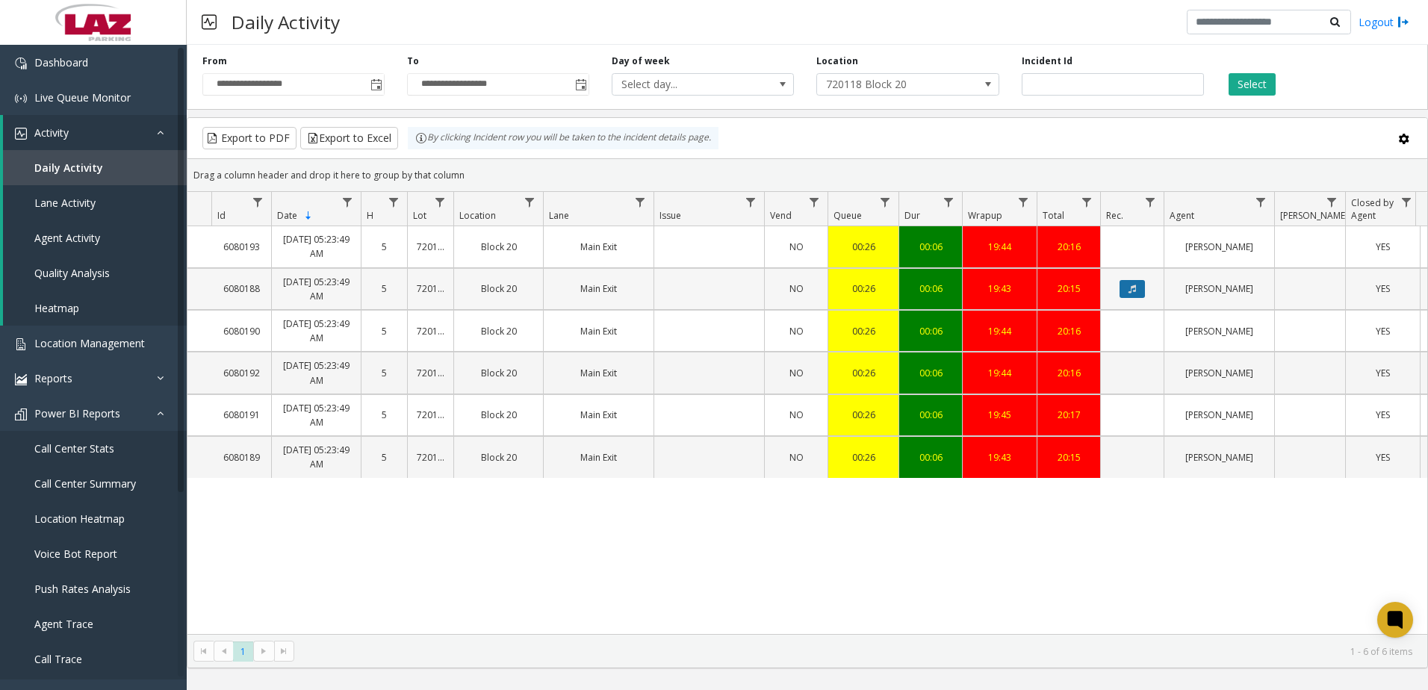
click at [1138, 283] on button "Data table" at bounding box center [1131, 289] width 25 height 18
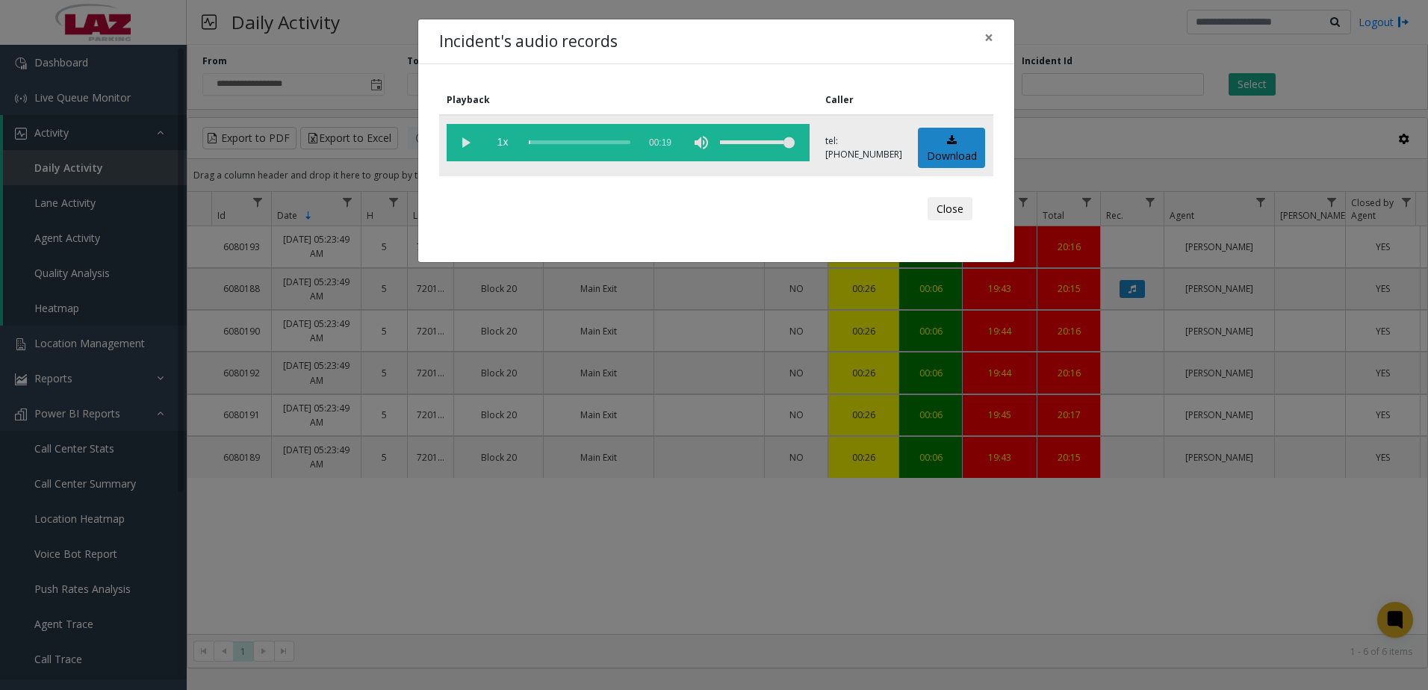
click at [470, 143] on vg-play-pause at bounding box center [465, 142] width 37 height 37
click at [572, 140] on div "scrub bar" at bounding box center [580, 142] width 102 height 37
click at [595, 142] on div "scrub bar" at bounding box center [580, 142] width 102 height 37
click at [610, 141] on div "scrub bar" at bounding box center [580, 142] width 102 height 37
click at [962, 211] on button "Close" at bounding box center [949, 209] width 45 height 24
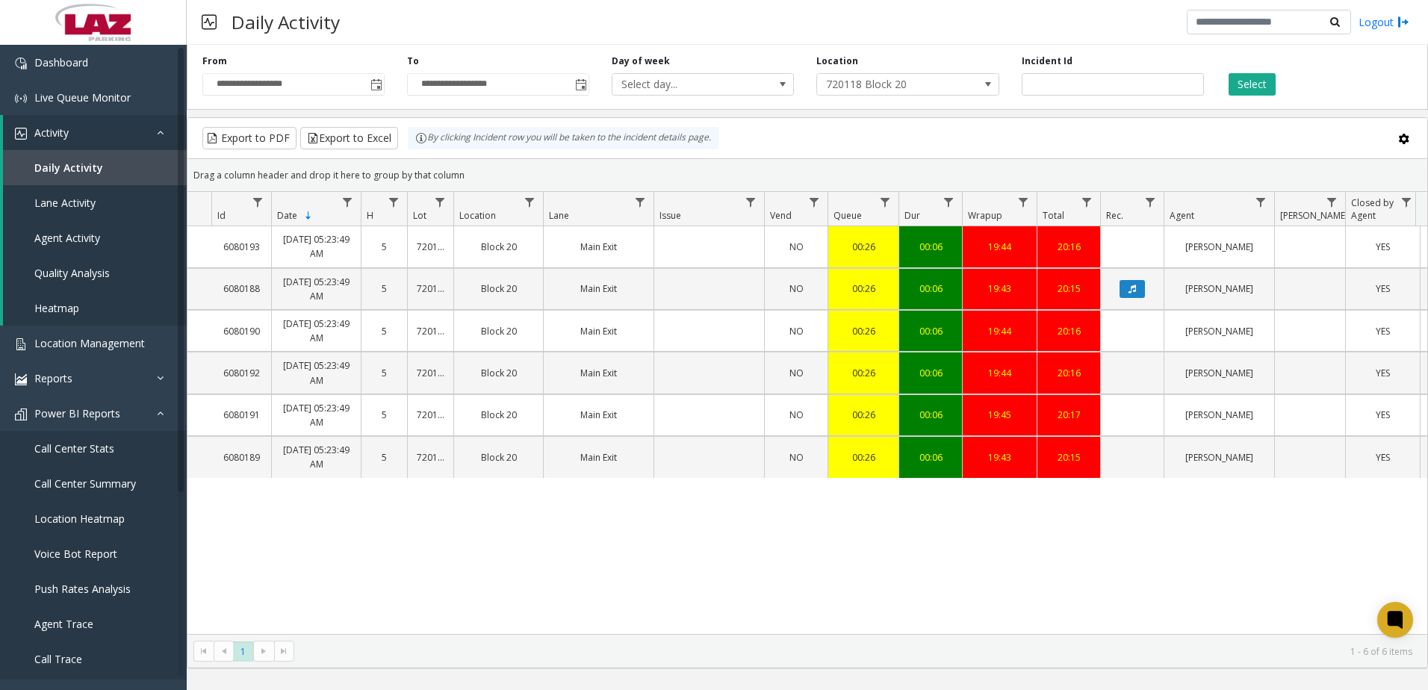
click at [948, 573] on div "6080193 Aug 26, 2025 05:23:49 AM 5 720118 Block 20 Main Exit NO 00:26 00:06 19:…" at bounding box center [807, 430] width 1240 height 408
